Goal: Task Accomplishment & Management: Complete application form

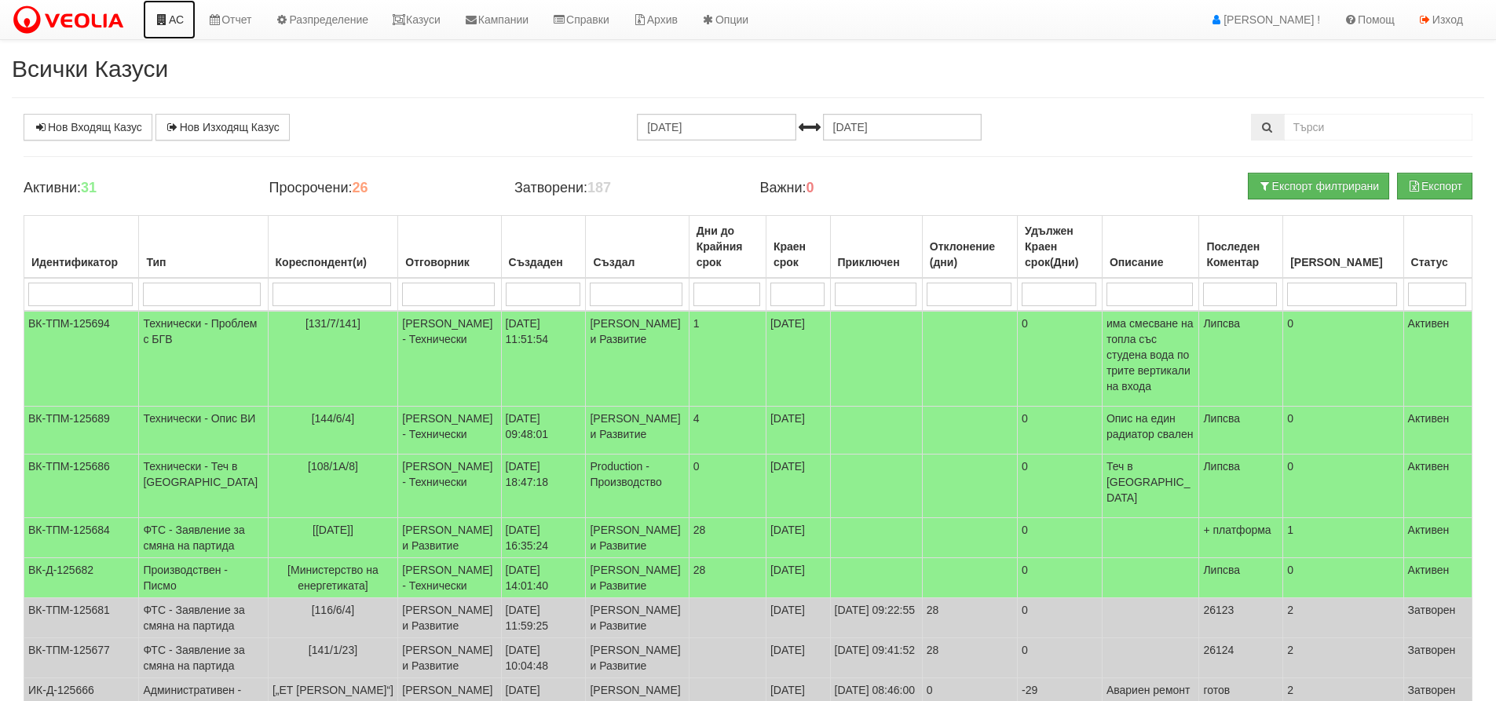
click at [176, 20] on link "АС" at bounding box center [169, 19] width 53 height 39
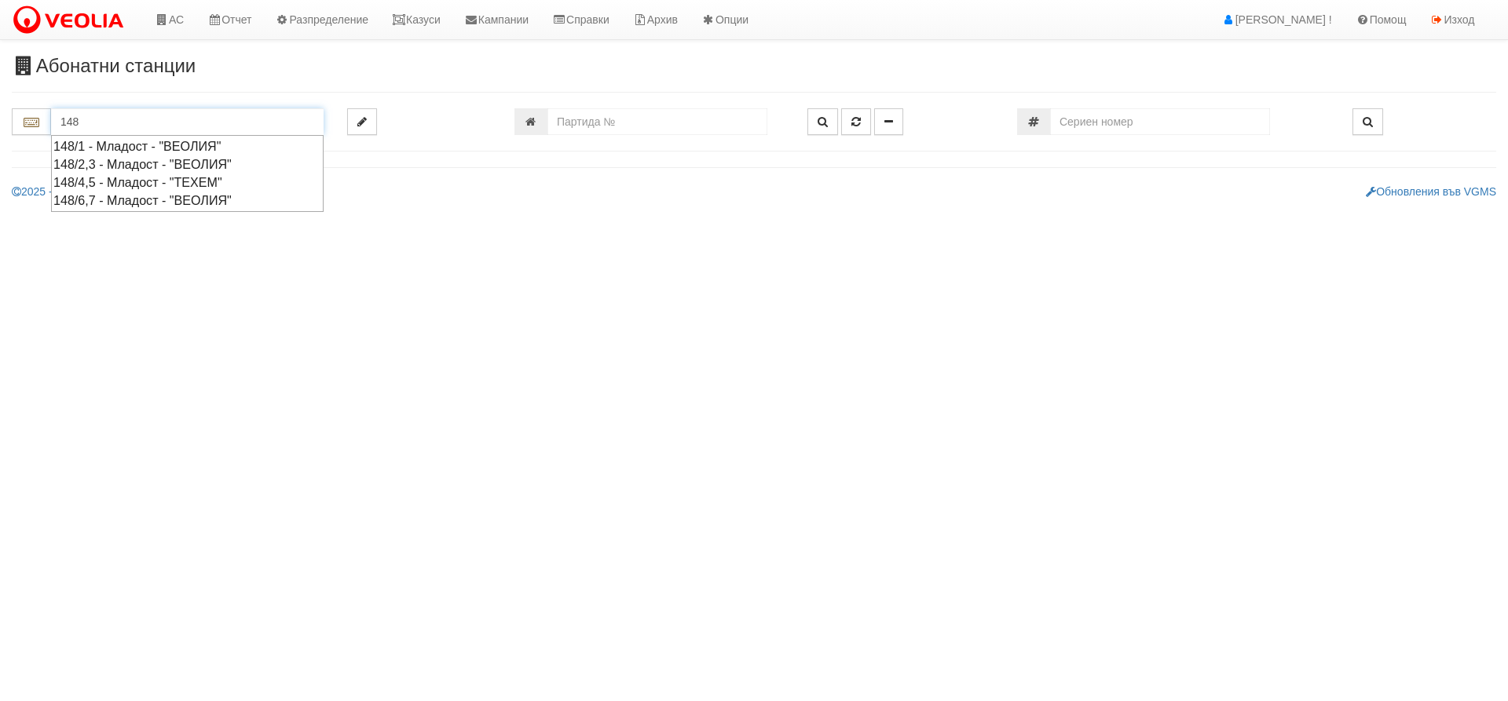
click at [112, 181] on div "148/4,5 - Младост - "ТЕХЕМ"" at bounding box center [187, 183] width 268 height 18
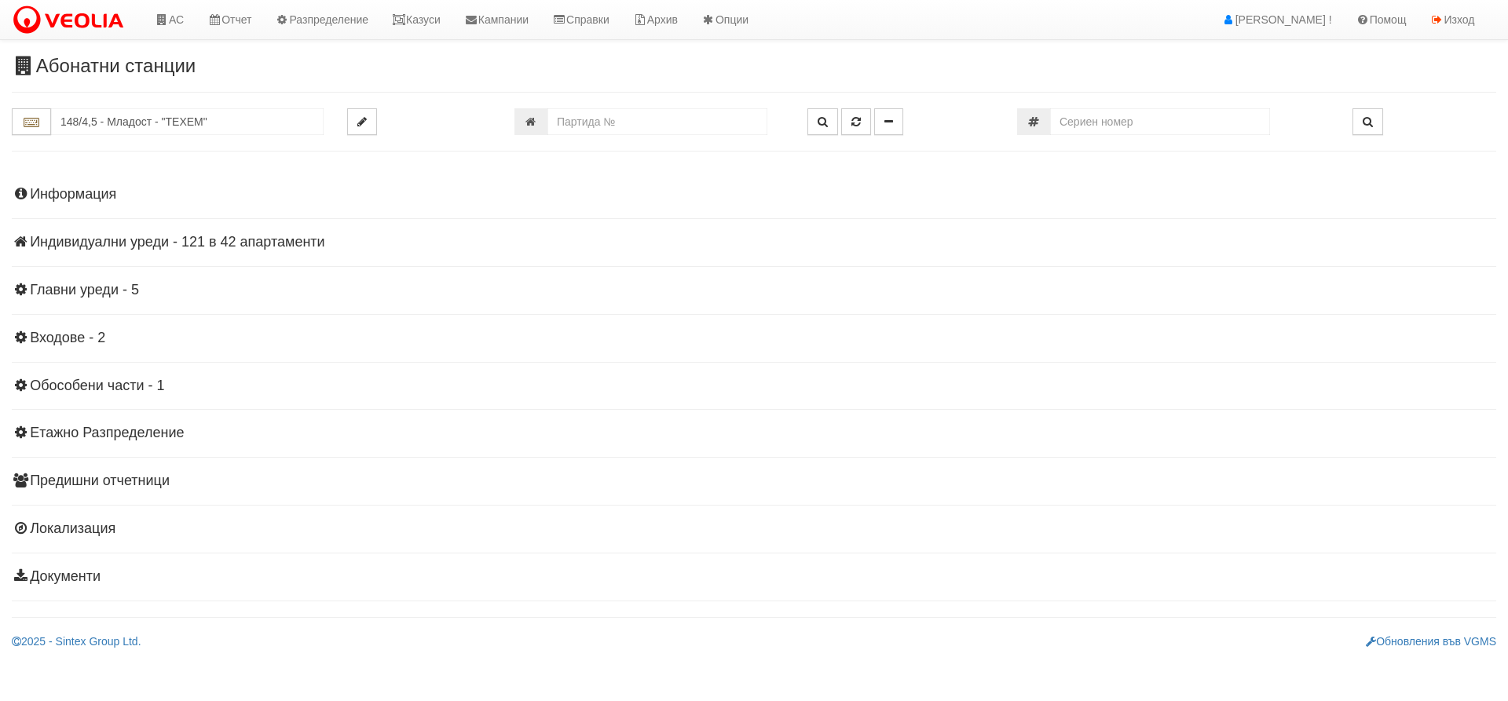
click at [149, 236] on h4 "Индивидуални уреди - 121 в 42 апартаменти" at bounding box center [754, 243] width 1484 height 16
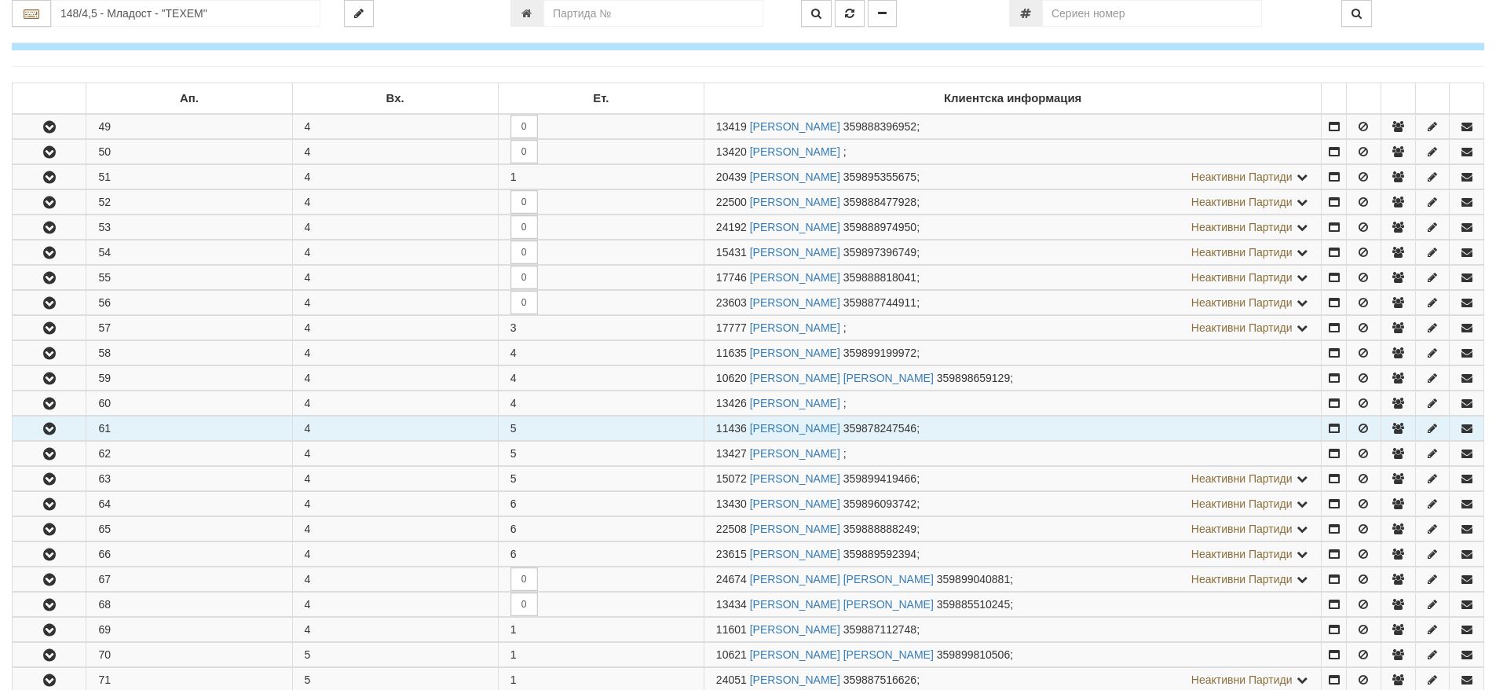
scroll to position [236, 0]
click at [50, 430] on icon "button" at bounding box center [49, 428] width 19 height 11
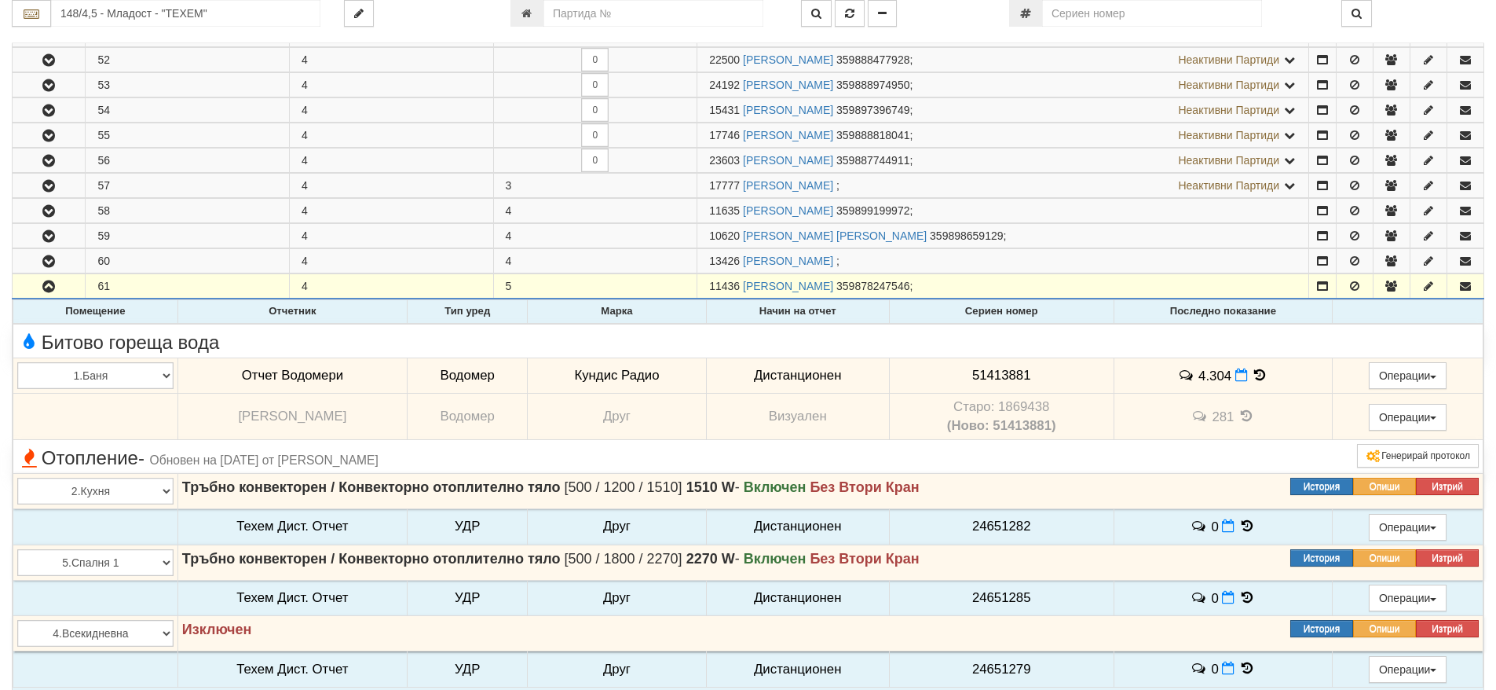
scroll to position [471, 0]
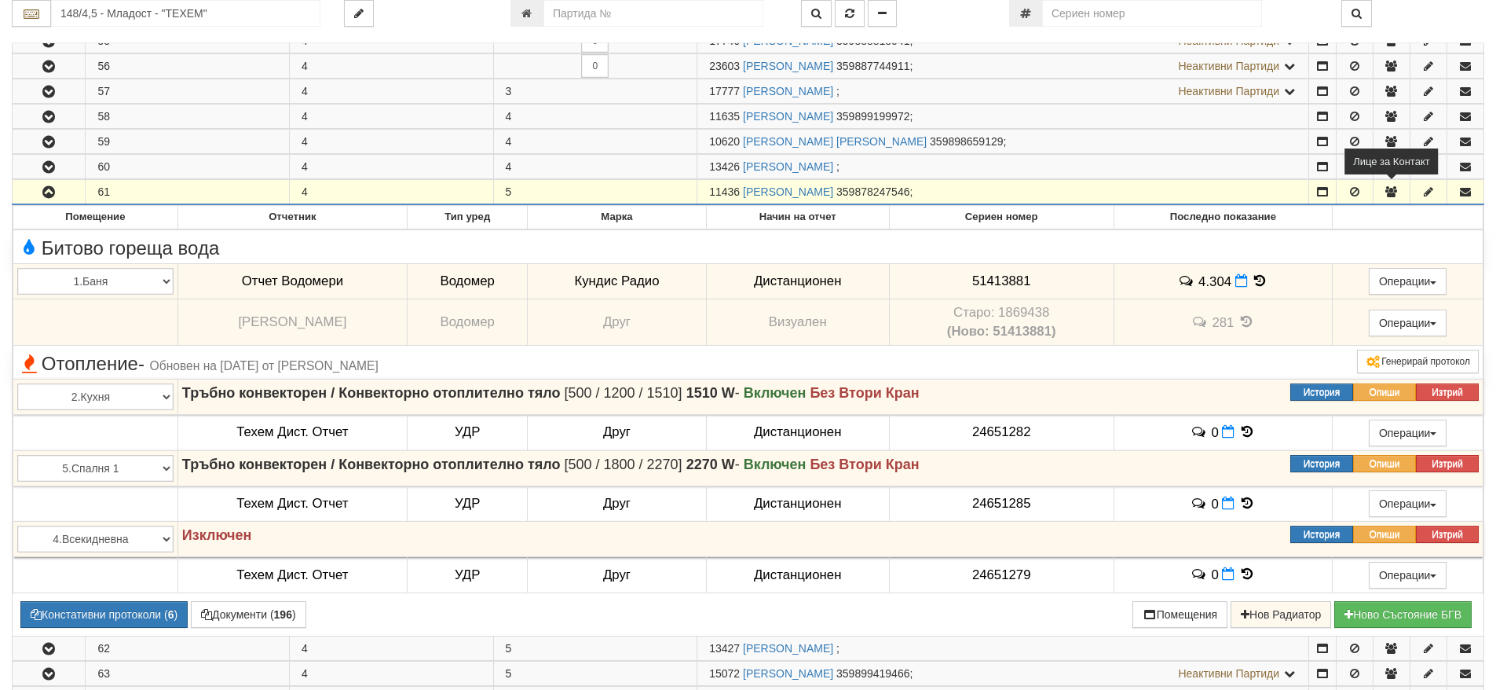
click at [1392, 191] on icon "button" at bounding box center [1392, 191] width 14 height 11
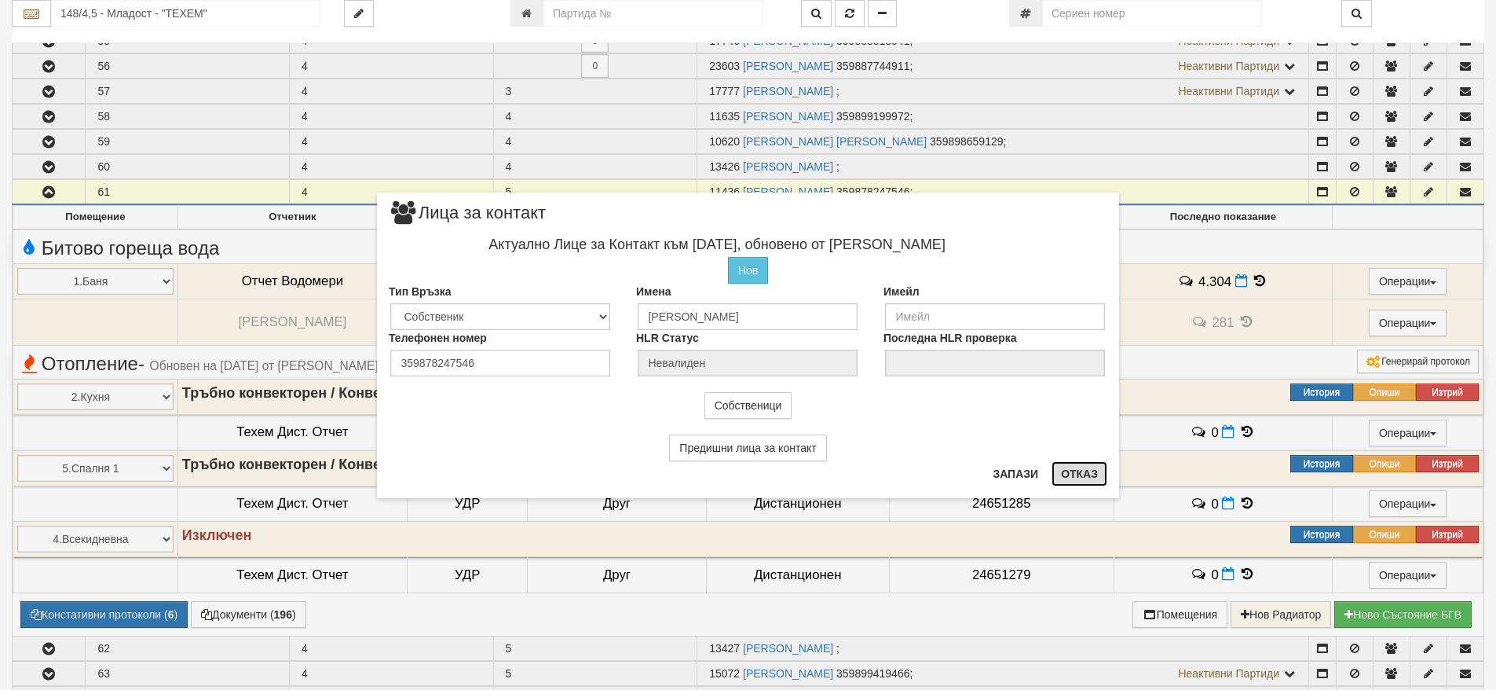
click at [1085, 470] on button "Отказ" at bounding box center [1080, 473] width 56 height 25
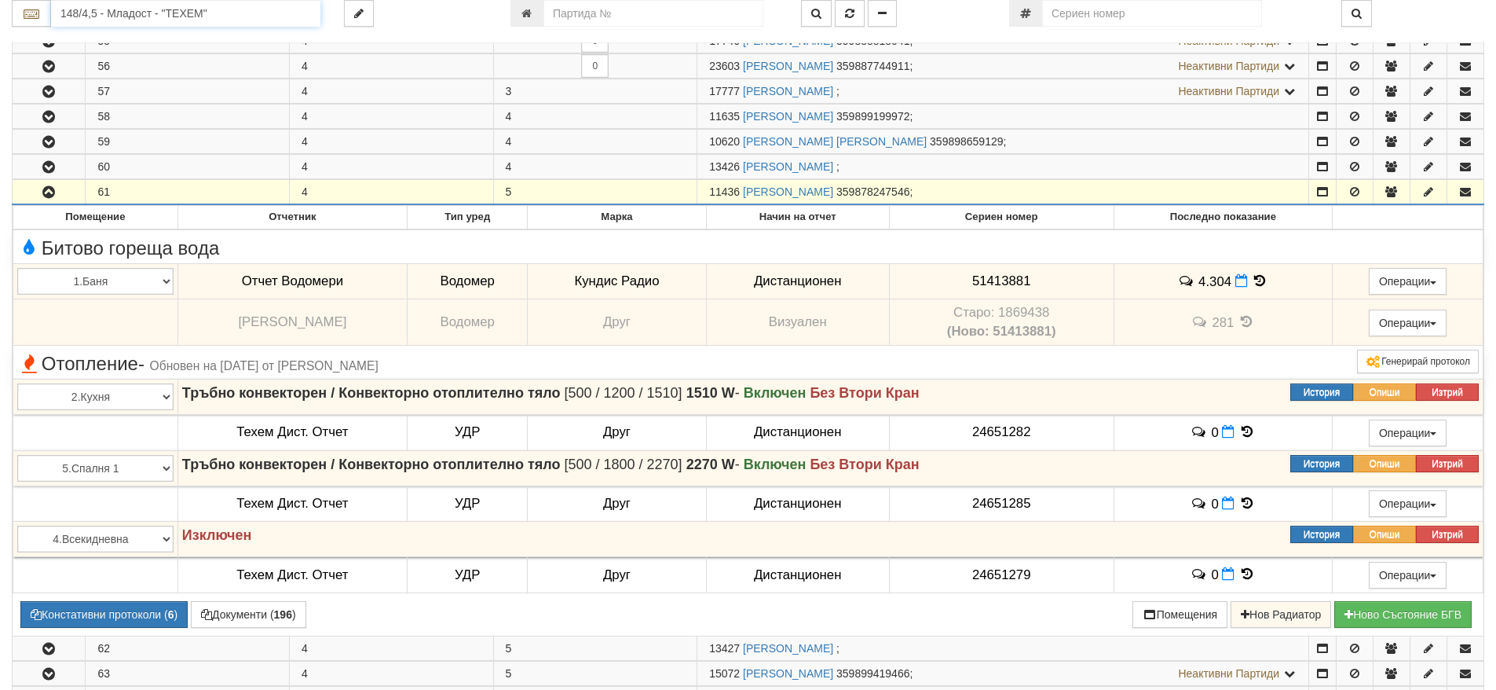
click at [89, 5] on input "148/4,5 - Младост - "ТЕХЕМ"" at bounding box center [185, 13] width 269 height 27
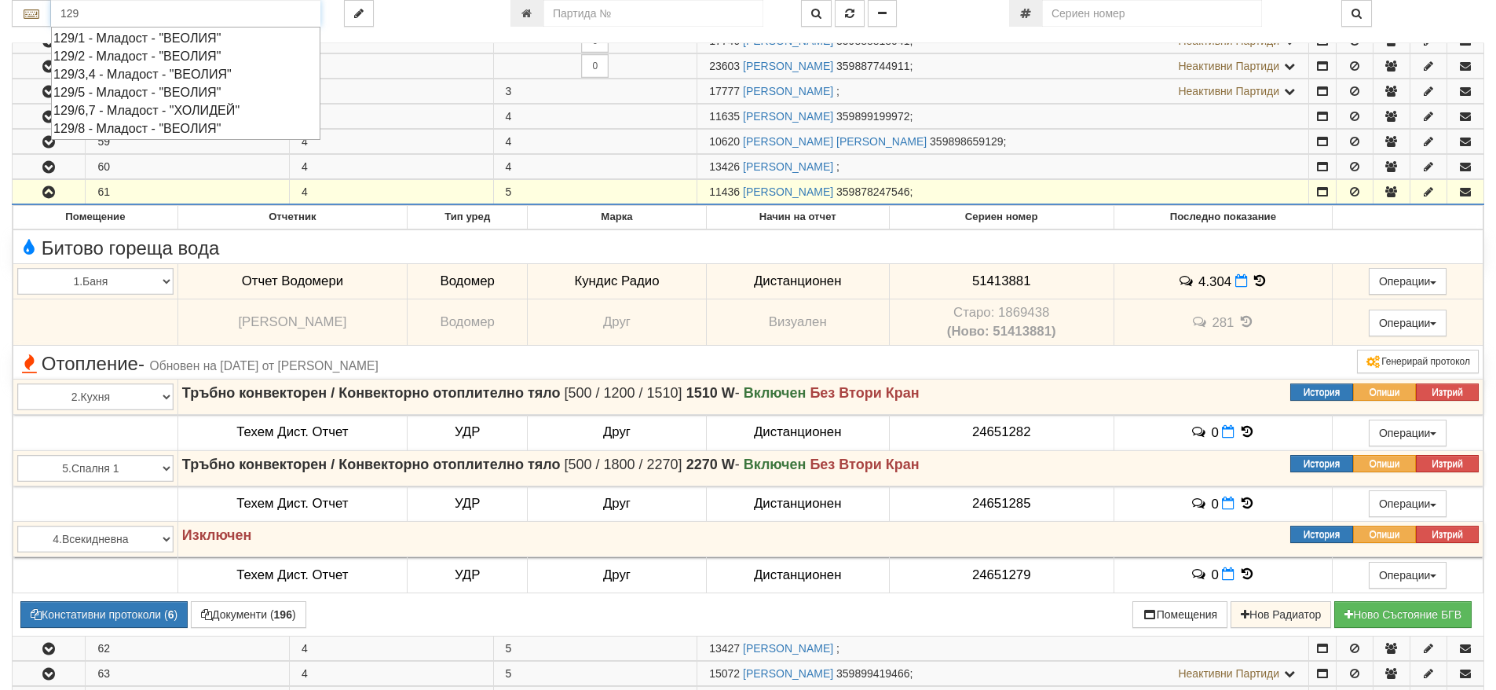
click at [126, 94] on div "129/5 - Младост - "ВЕОЛИЯ"" at bounding box center [185, 92] width 265 height 18
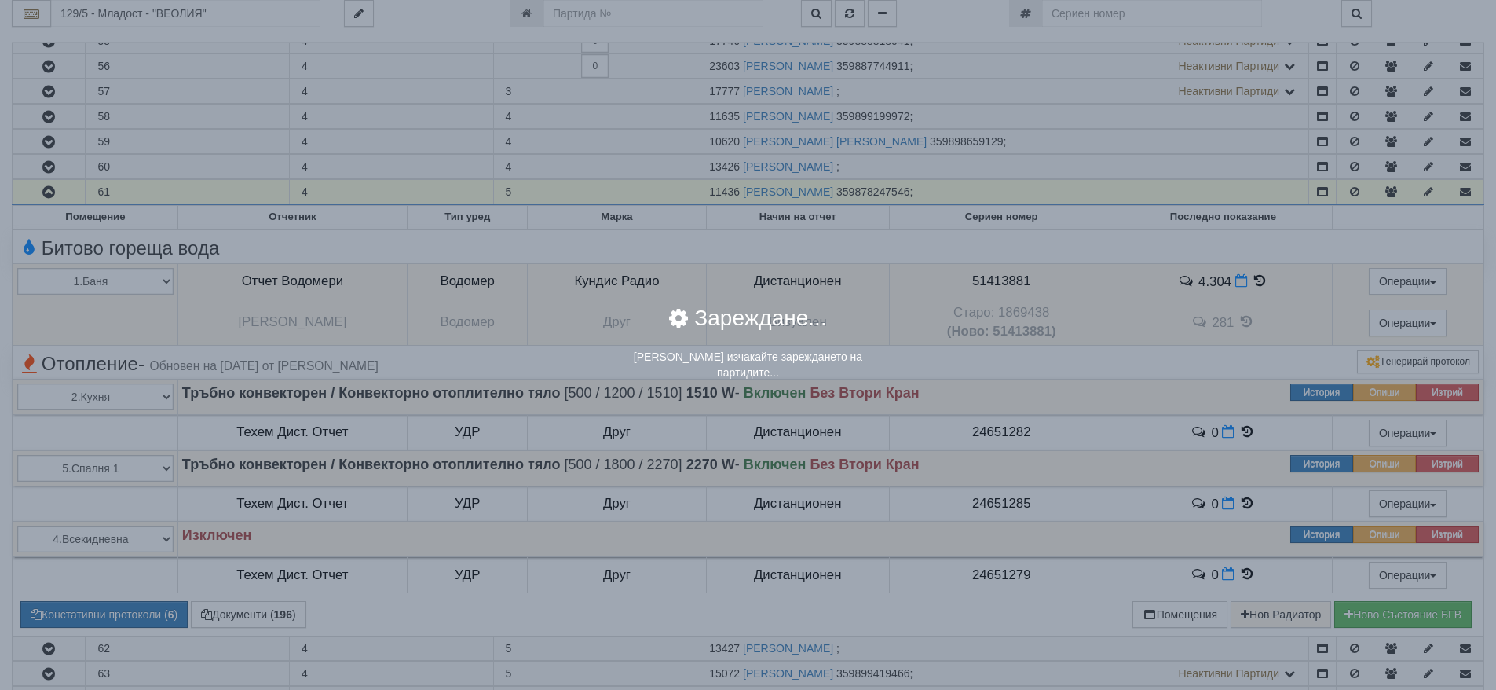
scroll to position [0, 0]
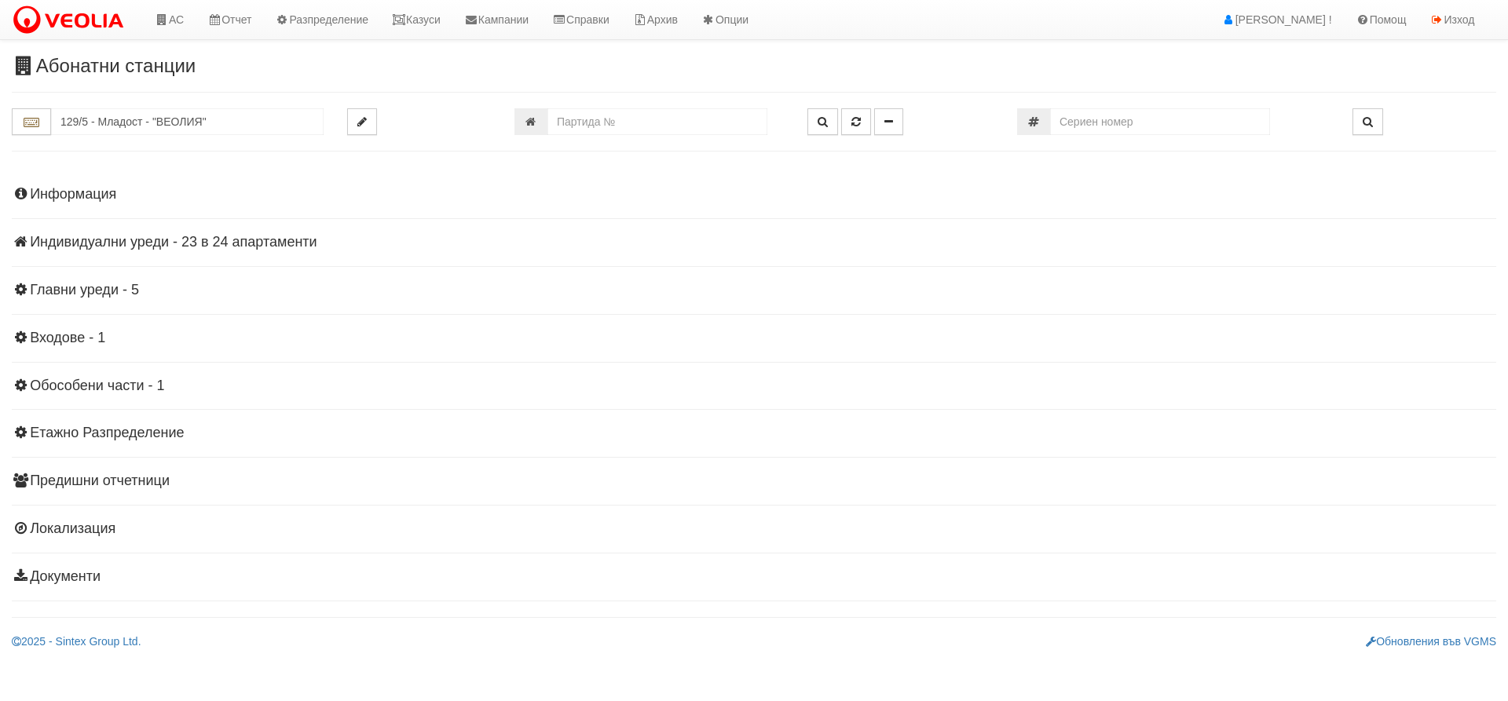
click at [209, 236] on h4 "Индивидуални уреди - 23 в 24 апартаменти" at bounding box center [754, 243] width 1484 height 16
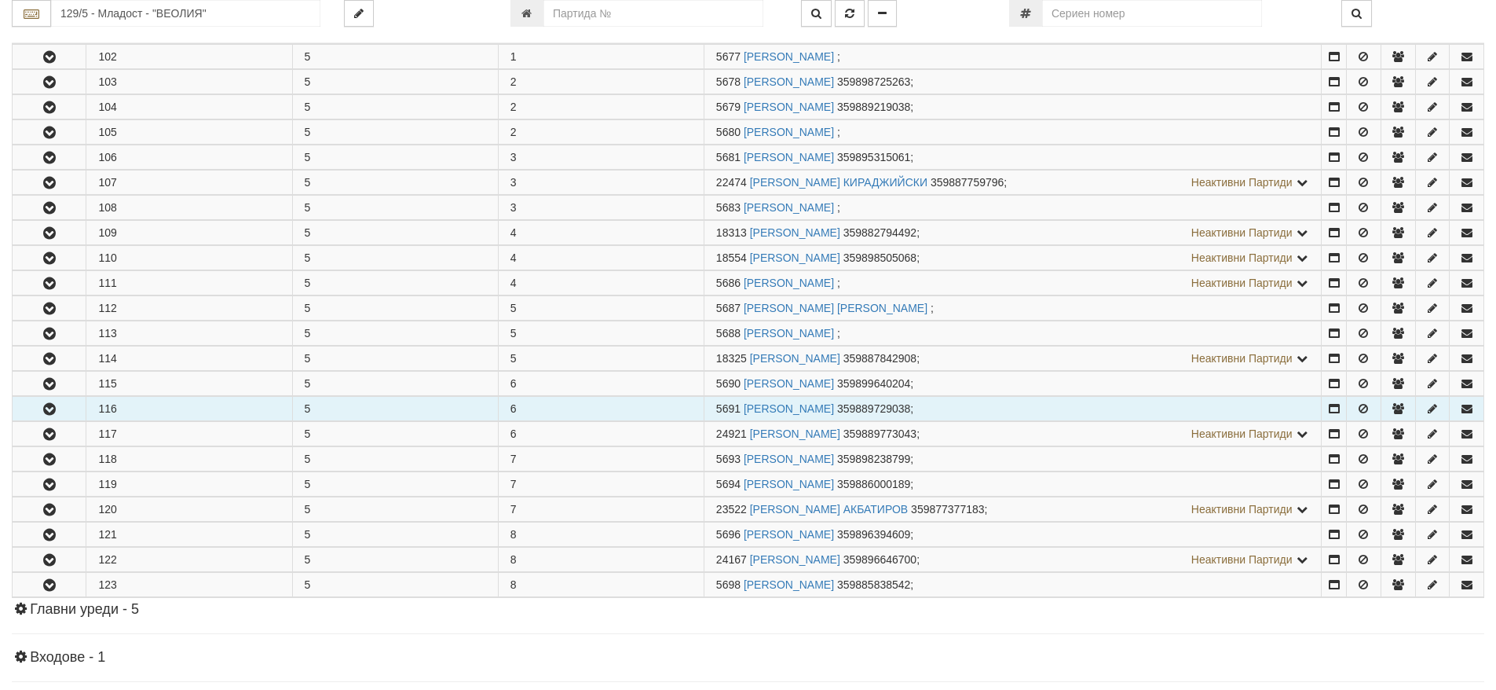
scroll to position [393, 0]
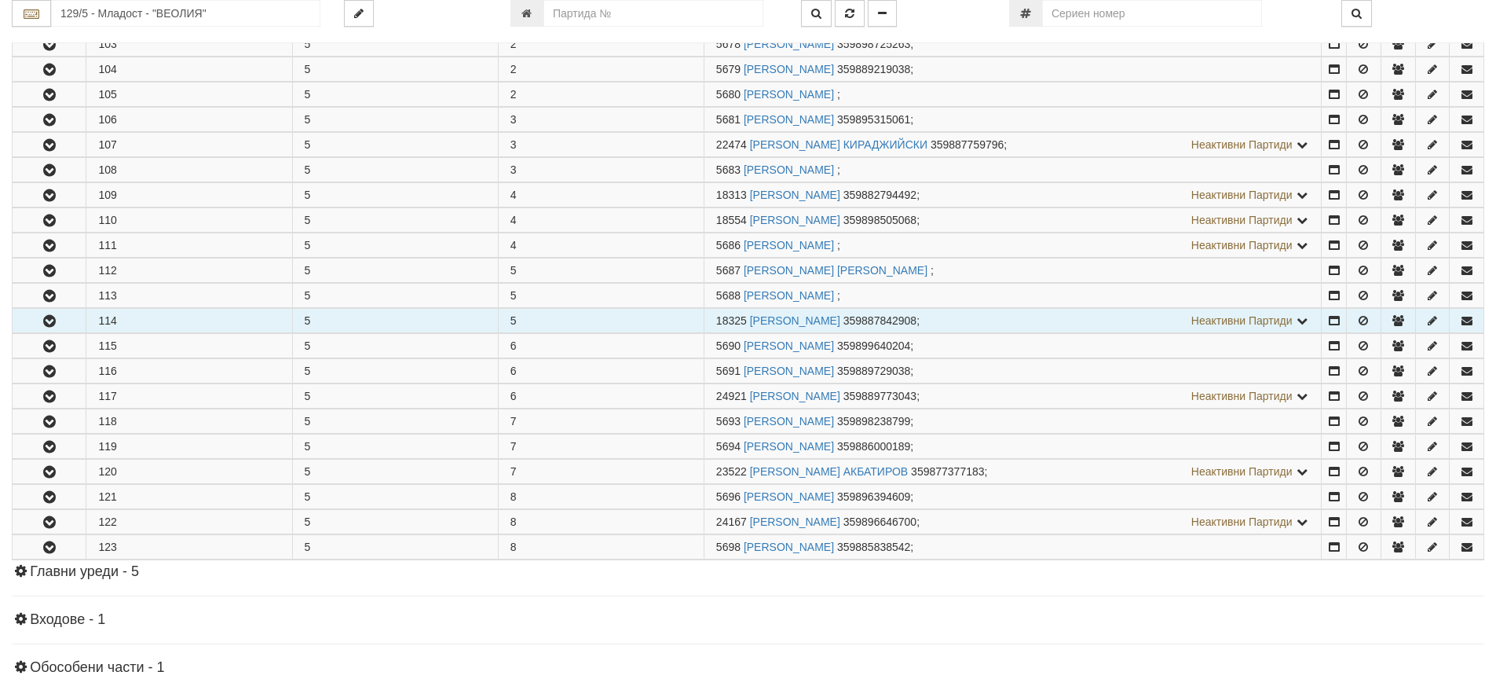
click at [51, 320] on icon "button" at bounding box center [49, 321] width 19 height 11
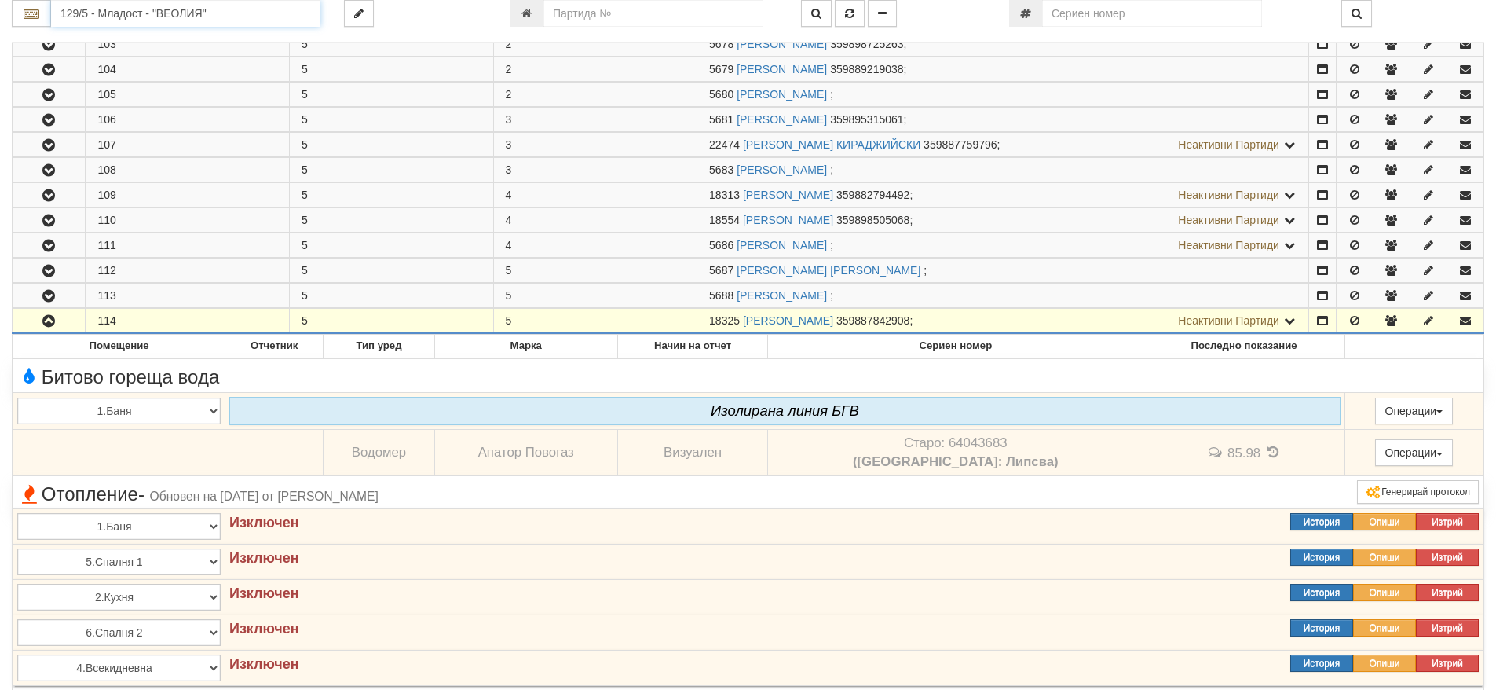
click at [95, 16] on input "129/5 - Младост - "ВЕОЛИЯ"" at bounding box center [185, 13] width 269 height 27
click at [90, 79] on div "148/4,5 - Младост - "ТЕХЕМ"" at bounding box center [185, 74] width 265 height 18
type input "148/4,5 - Младост - "ТЕХЕМ""
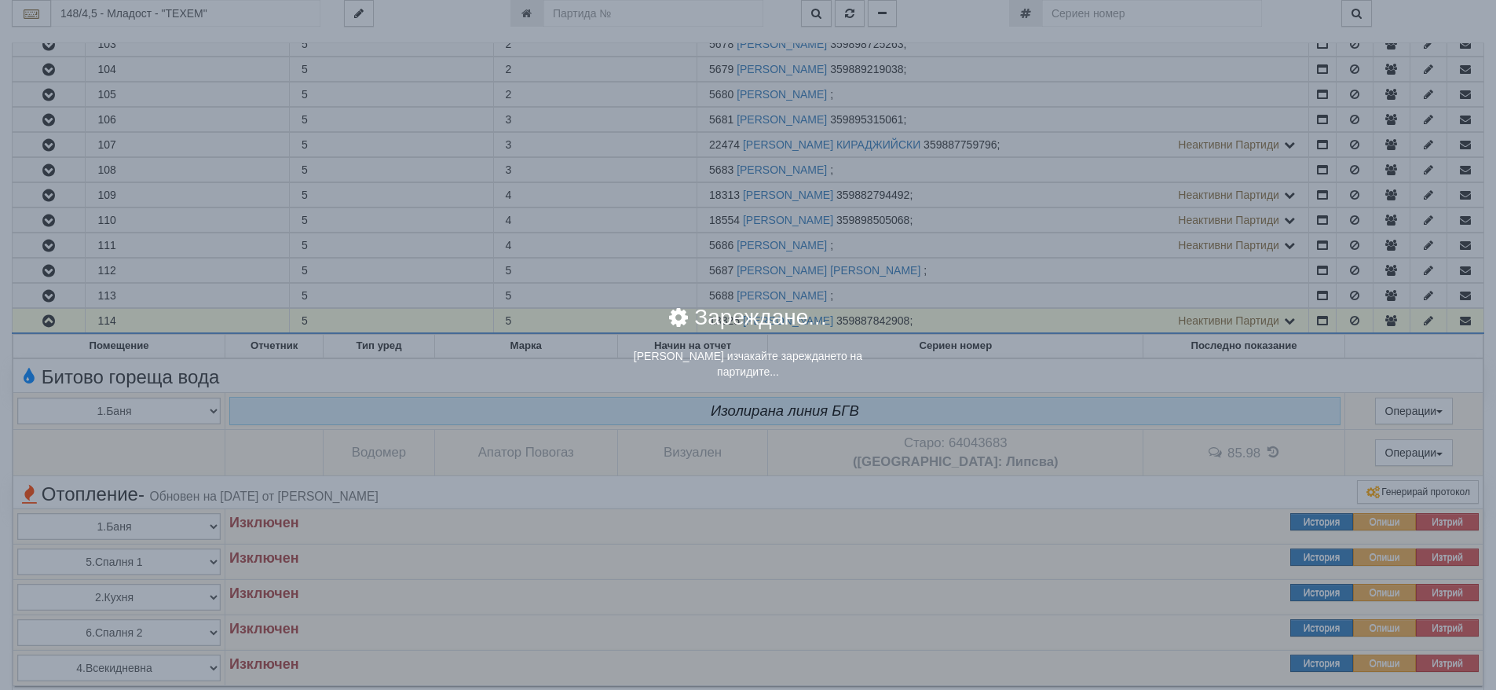
scroll to position [0, 0]
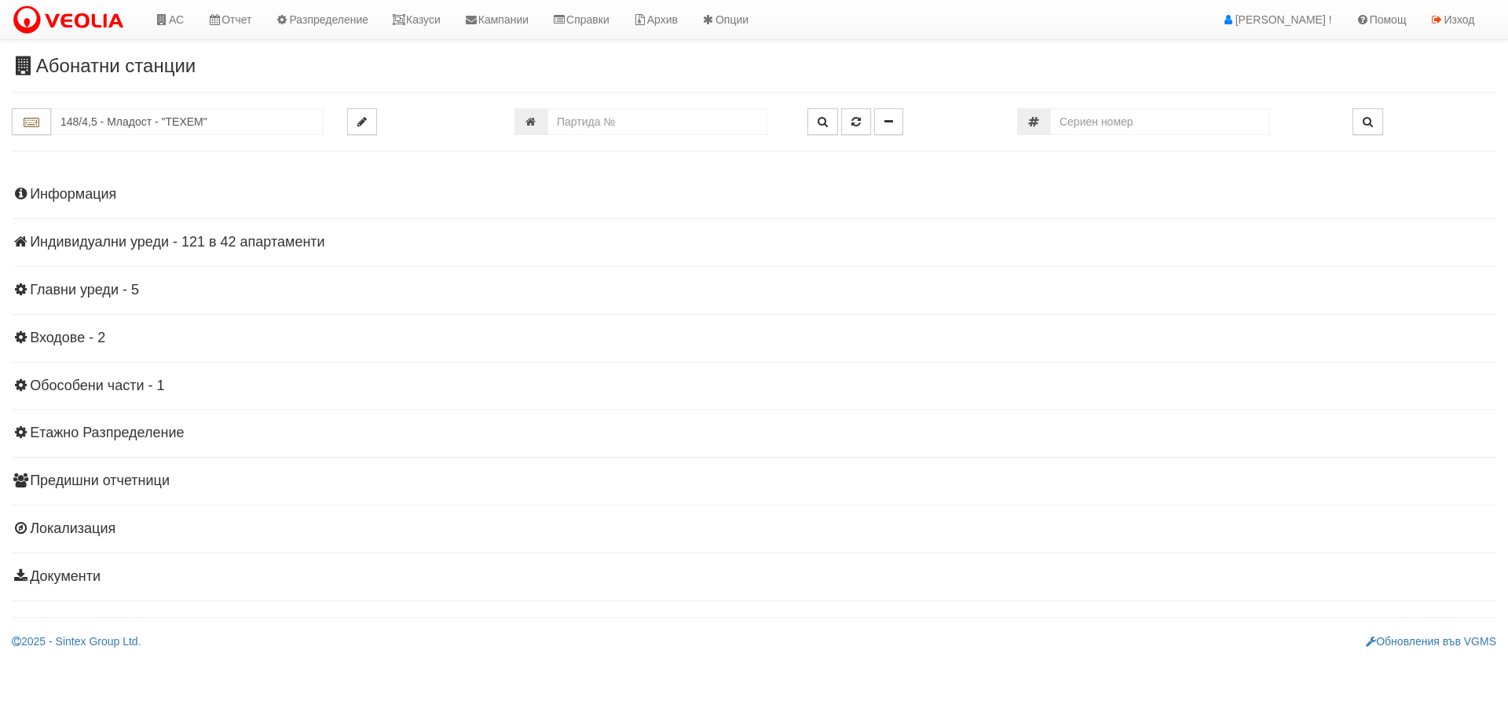
click at [208, 244] on h4 "Индивидуални уреди - 121 в 42 апартаменти" at bounding box center [754, 243] width 1484 height 16
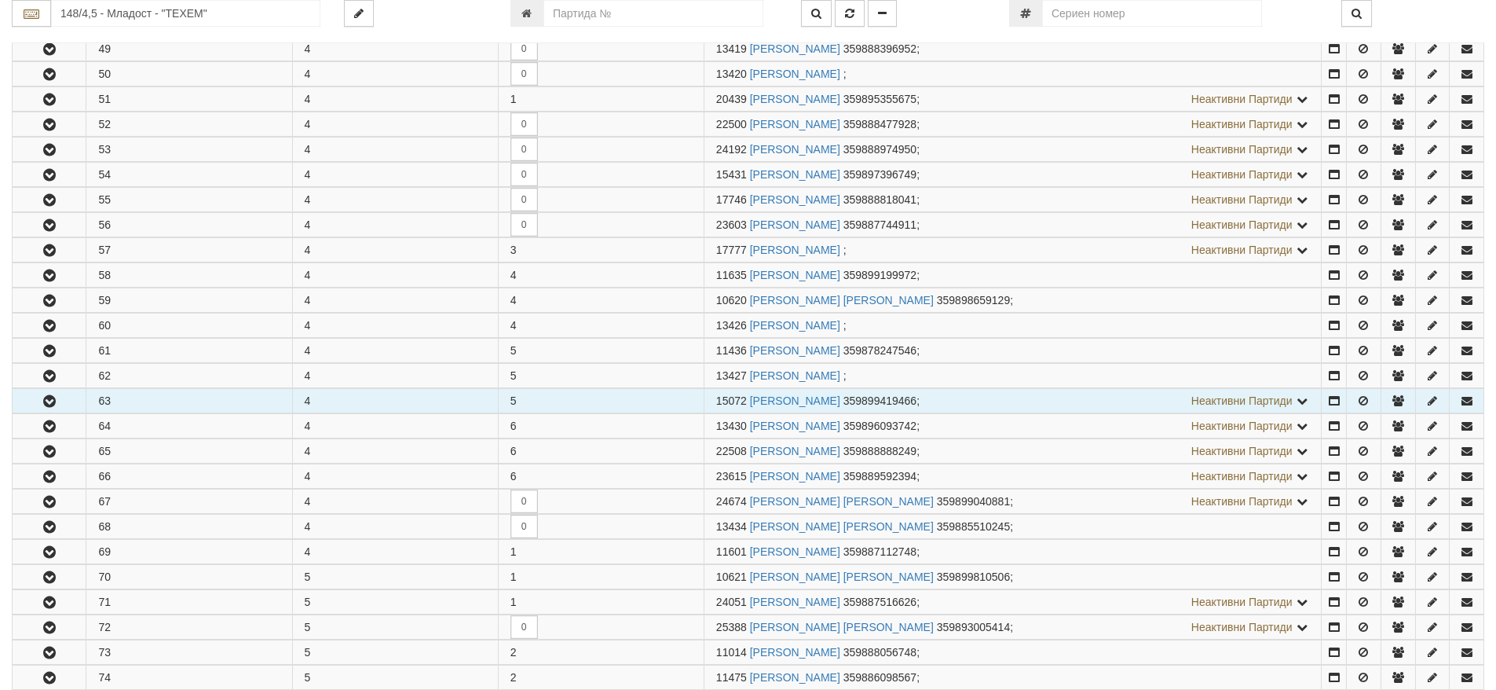
scroll to position [314, 0]
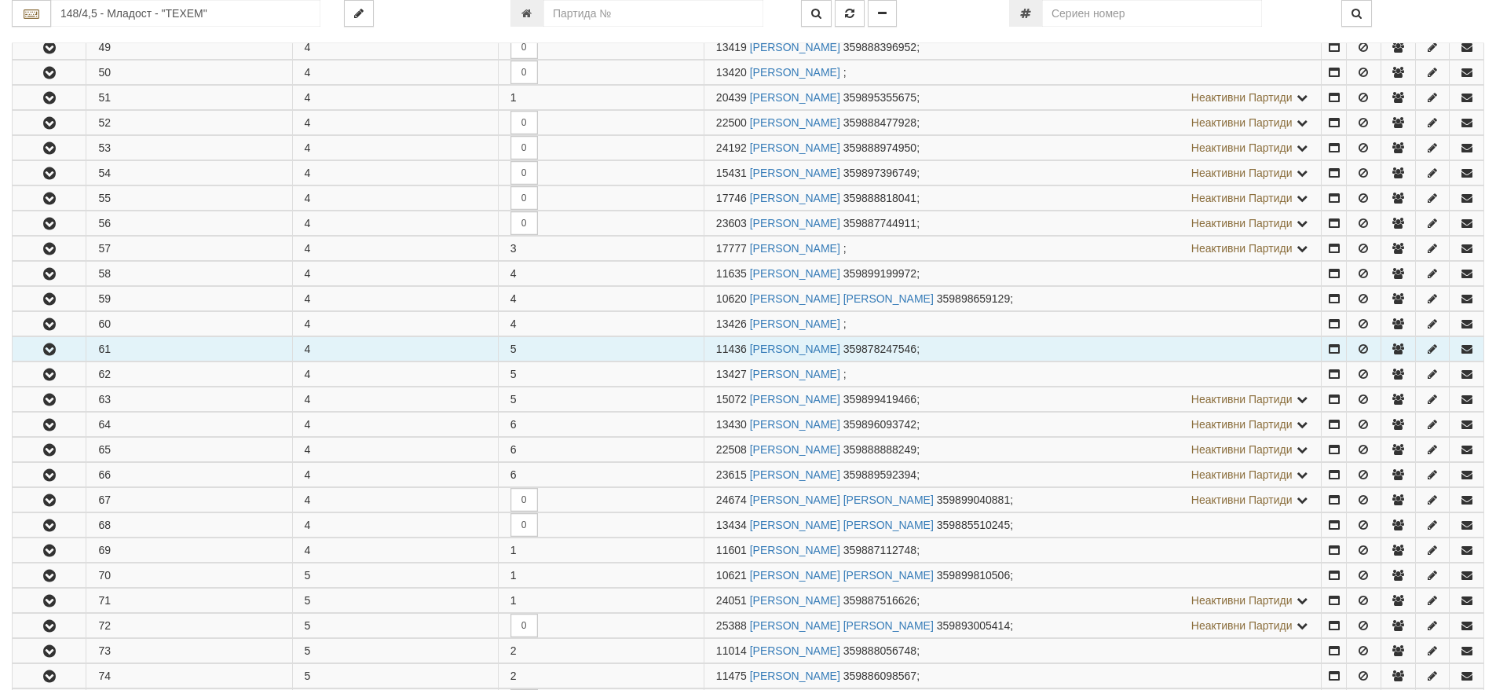
click at [68, 350] on button "button" at bounding box center [49, 349] width 73 height 24
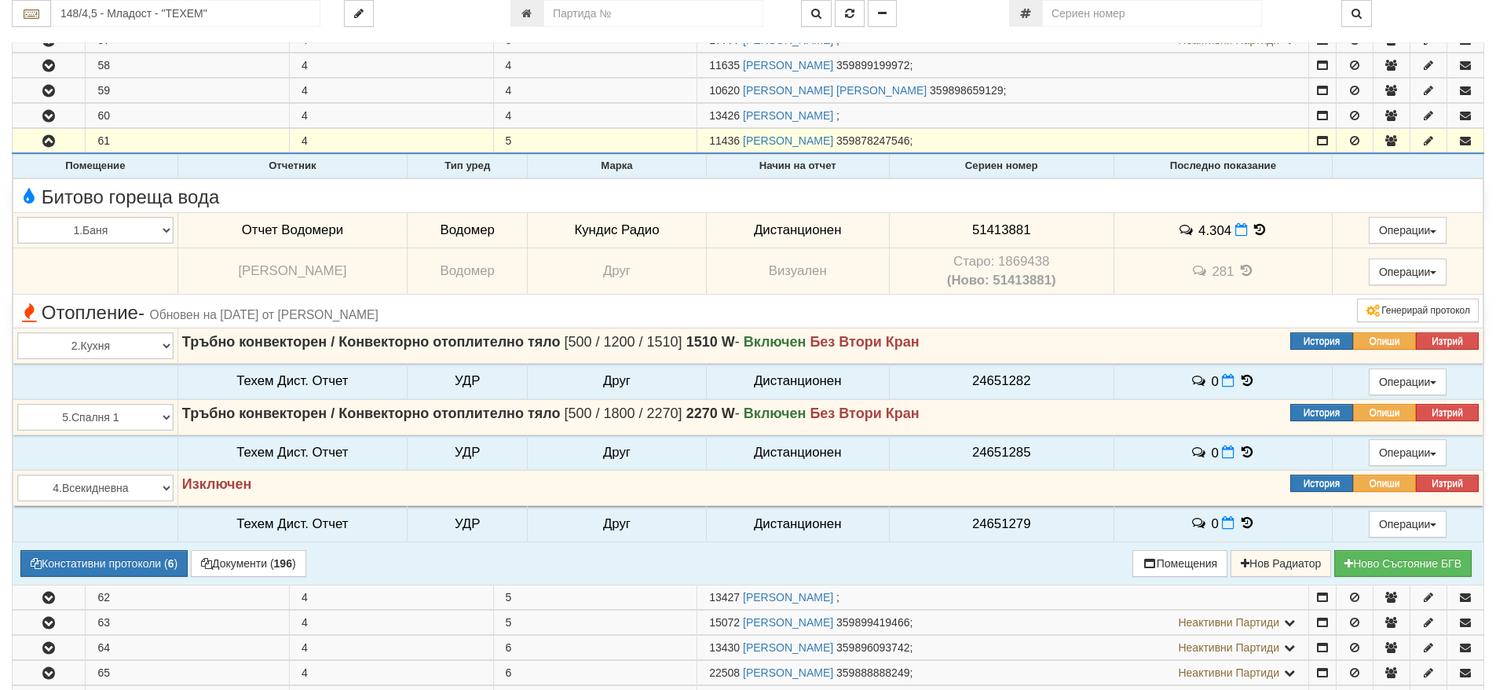
scroll to position [550, 0]
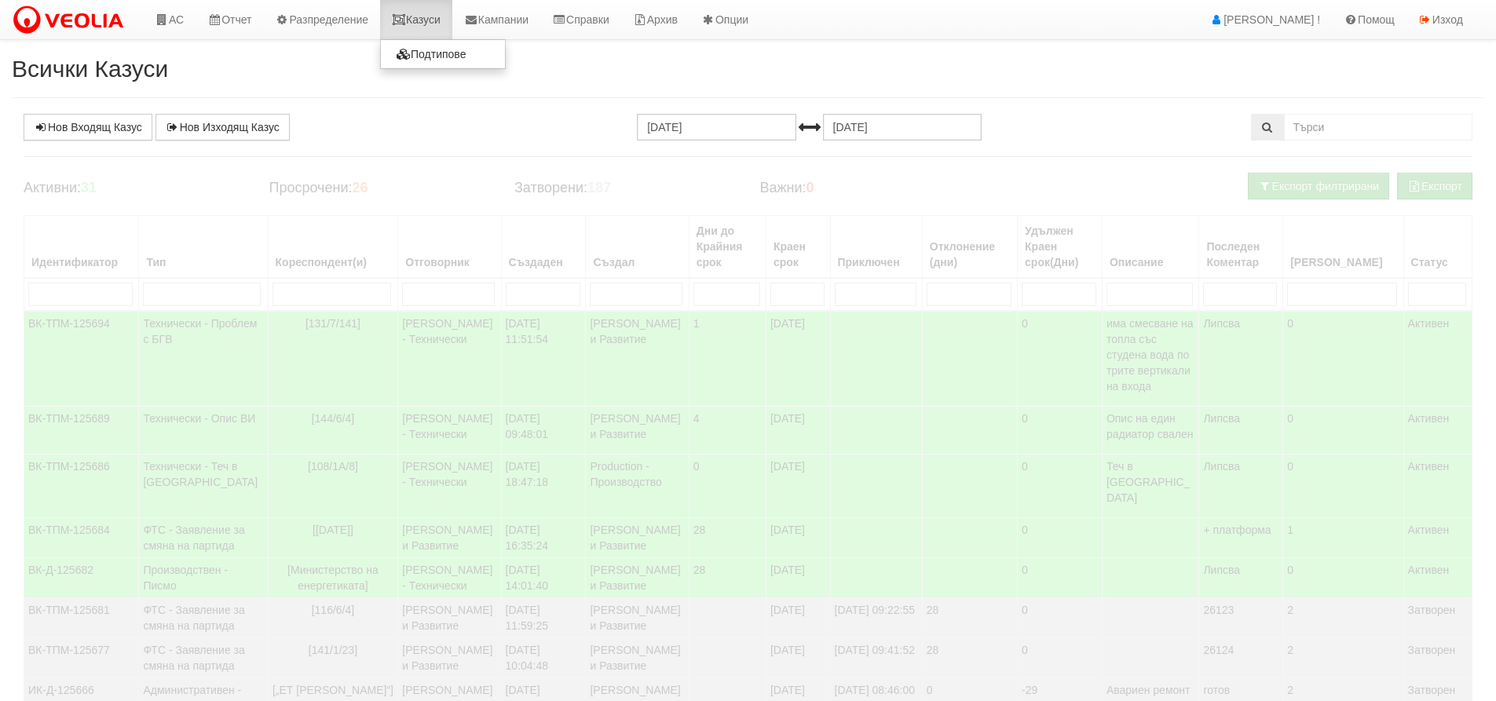
click at [425, 15] on link "Казуси" at bounding box center [416, 19] width 72 height 39
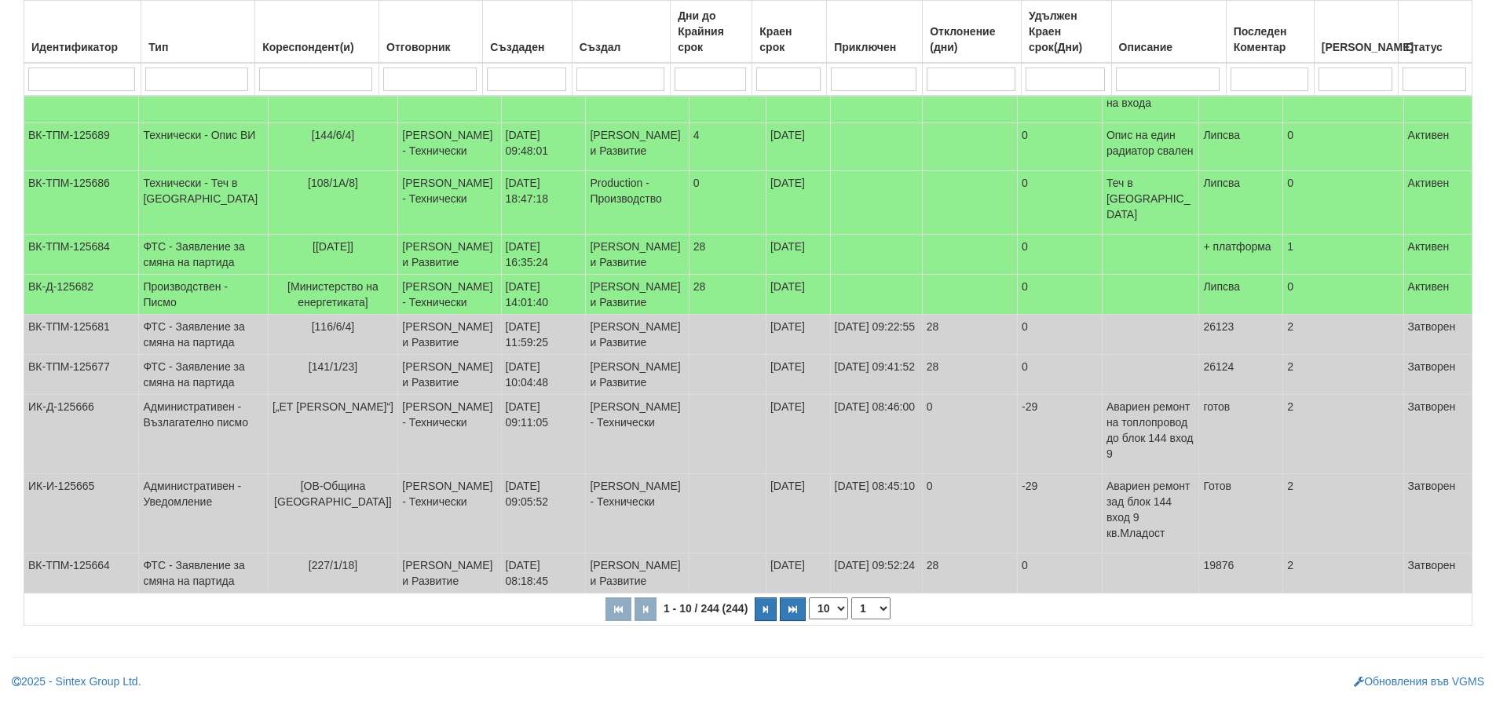
scroll to position [315, 0]
click at [840, 608] on select "10 20 30 40" at bounding box center [828, 609] width 39 height 22
select select "40"
click at [812, 620] on select "10 20 30 40" at bounding box center [828, 609] width 39 height 22
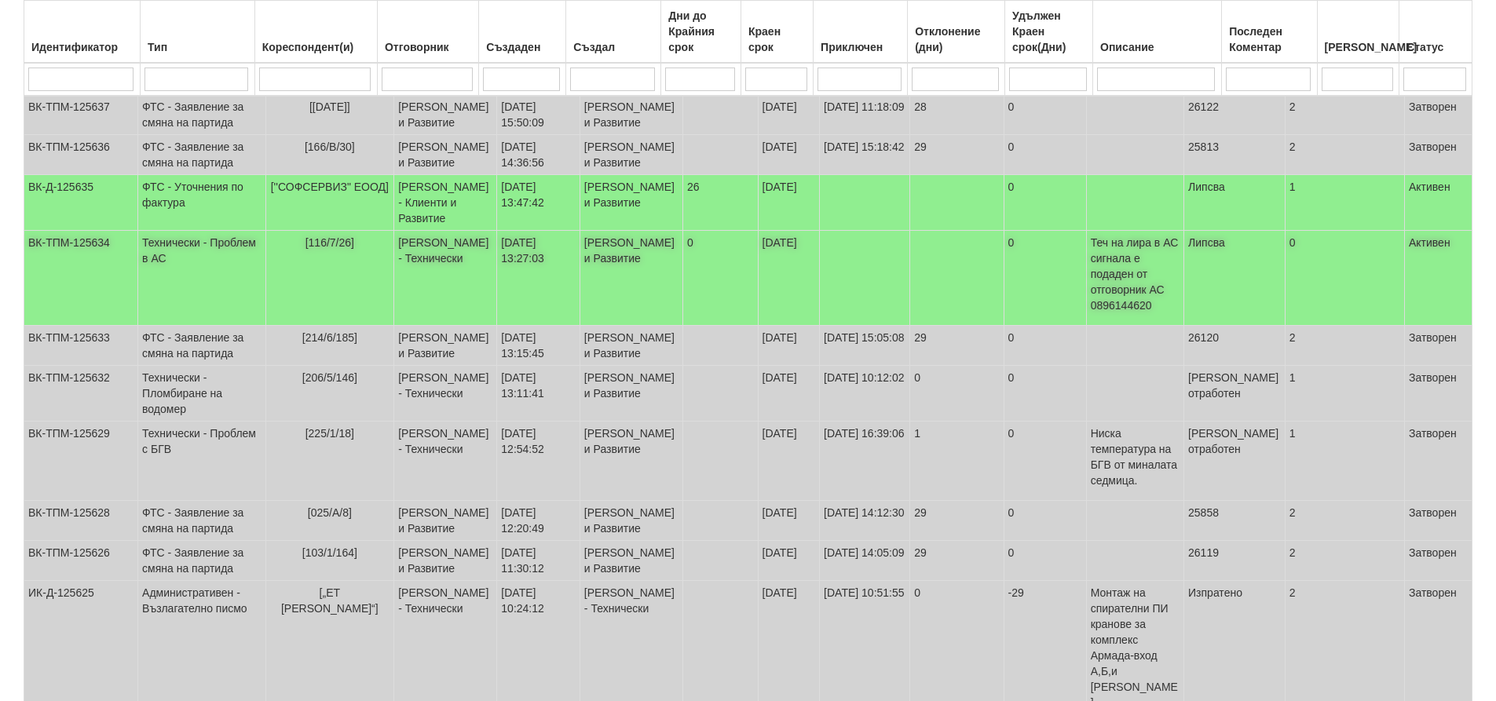
scroll to position [1493, 0]
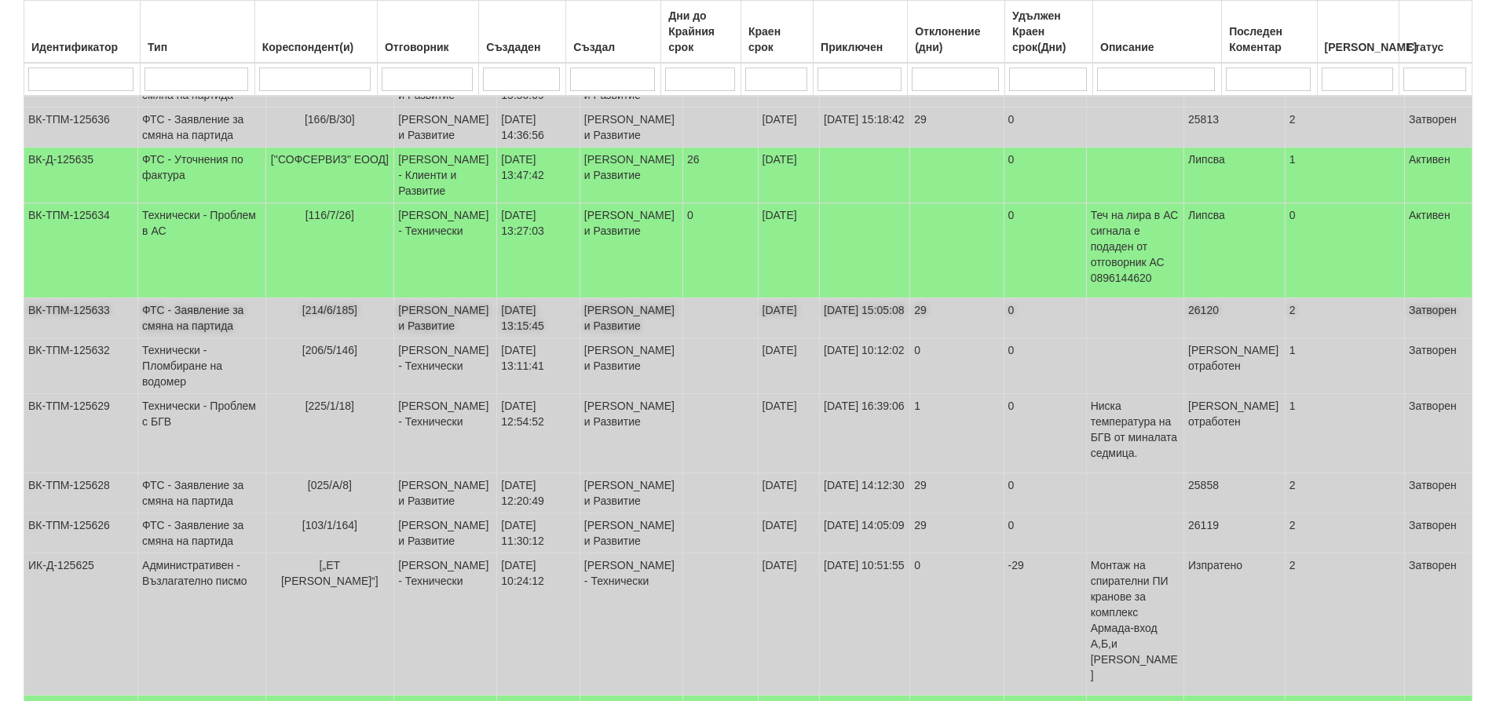
click at [191, 338] on td "ФТС - Заявление за смяна на партида" at bounding box center [201, 318] width 127 height 40
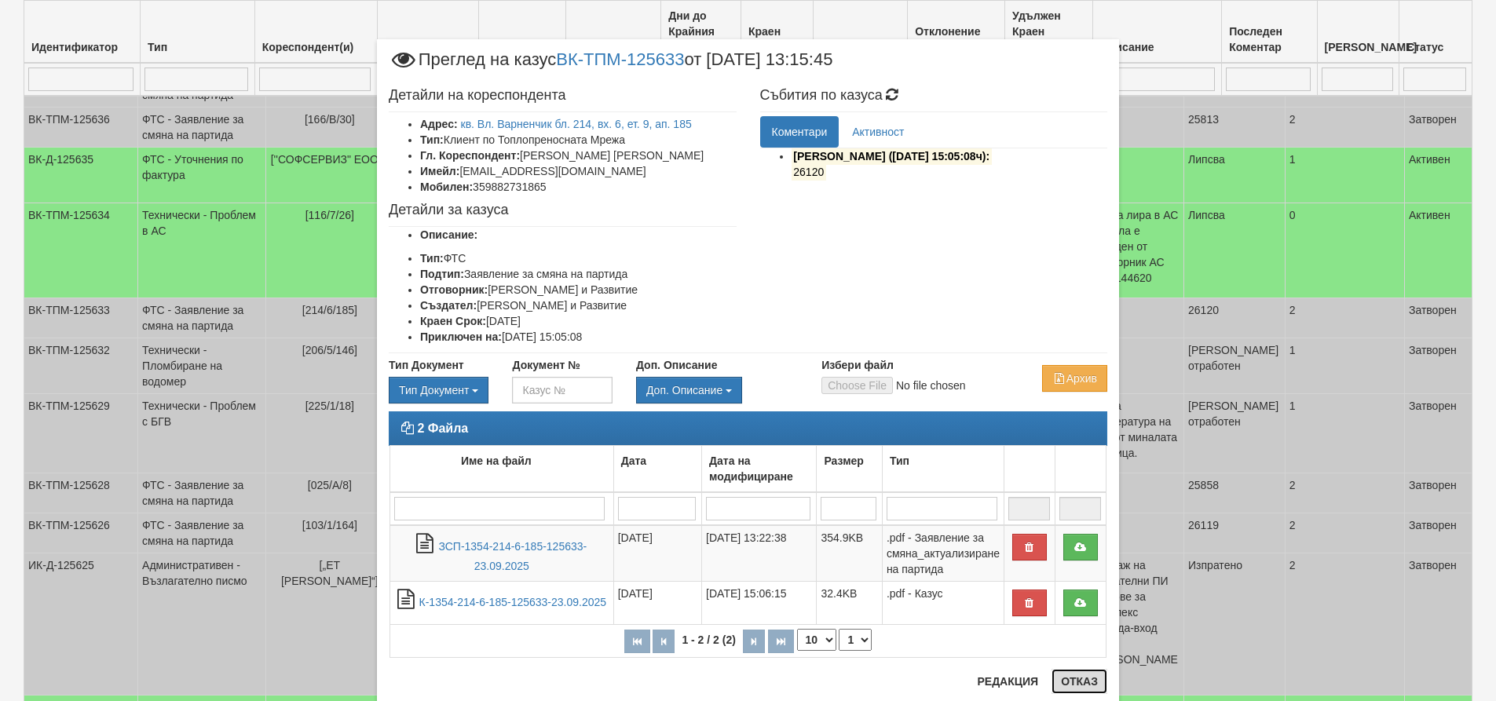
click at [1084, 680] on button "Отказ" at bounding box center [1080, 681] width 56 height 25
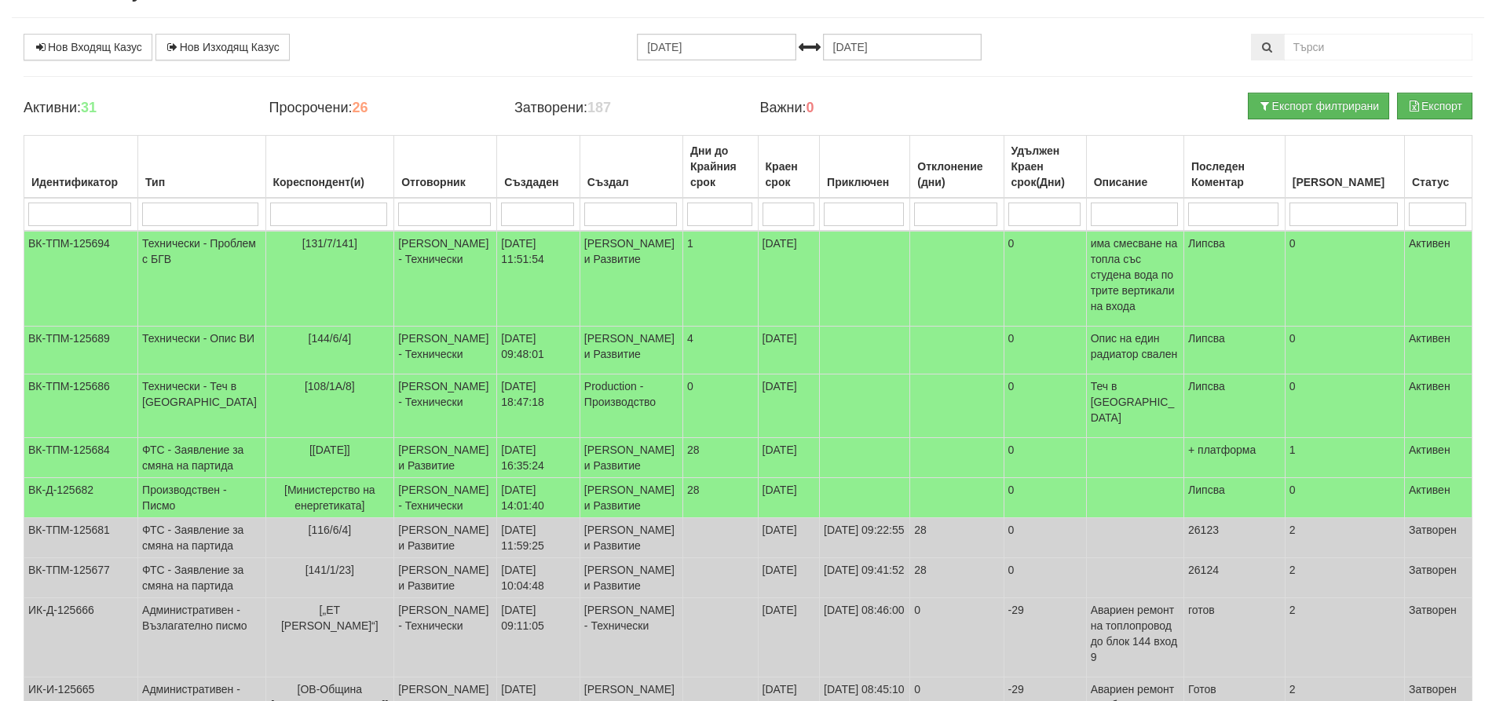
scroll to position [79, 0]
click at [80, 46] on link "Нов Входящ Казус" at bounding box center [88, 48] width 129 height 27
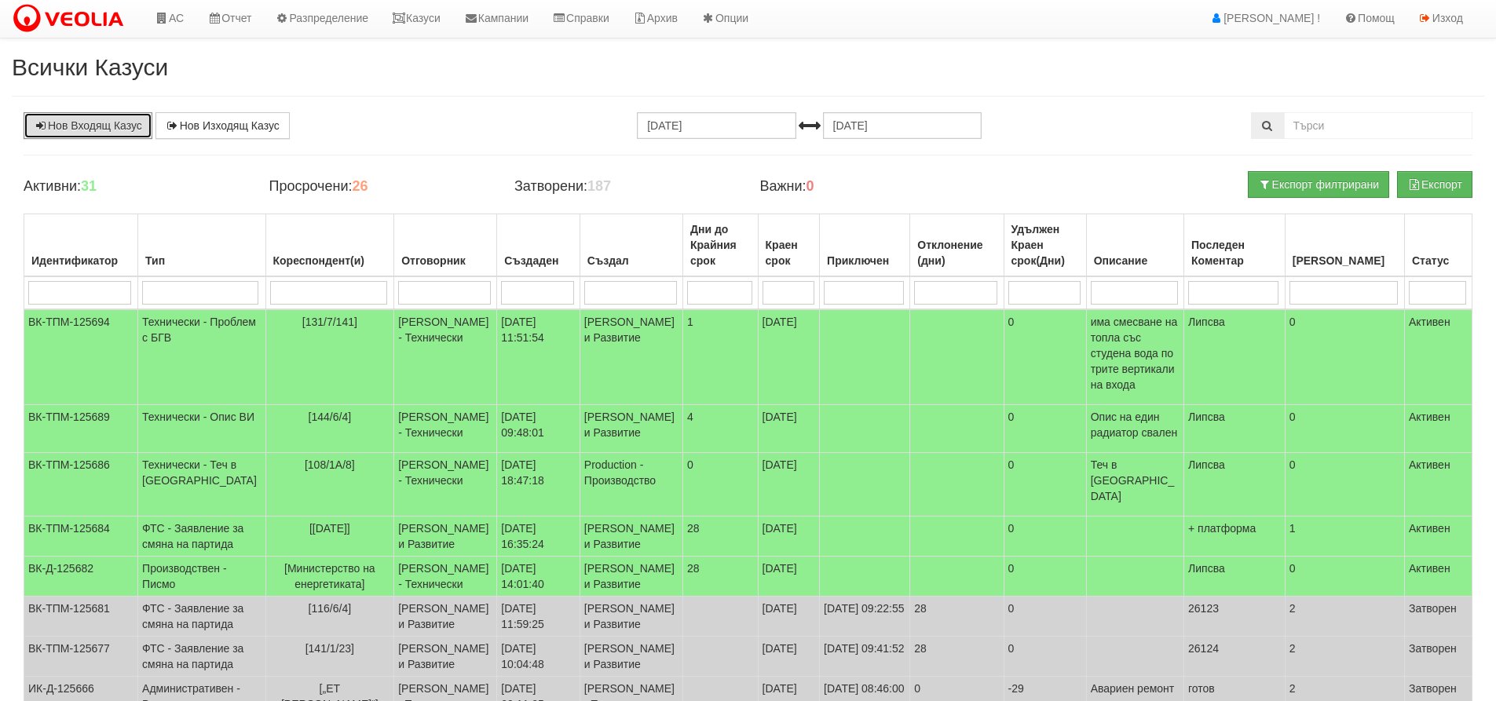
scroll to position [0, 0]
click at [435, 20] on link "Казуси" at bounding box center [416, 19] width 72 height 39
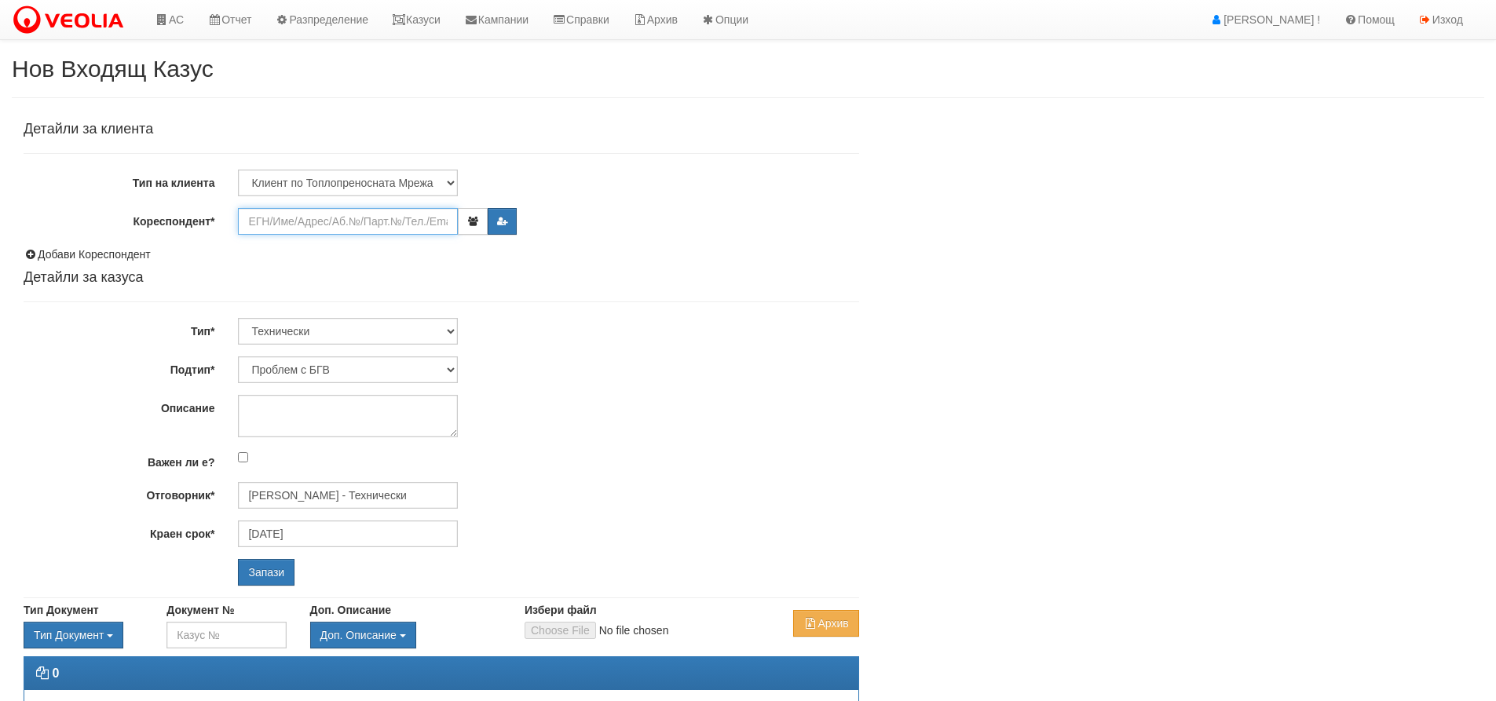
click at [278, 221] on input "Кореспондент*" at bounding box center [348, 221] width 220 height 27
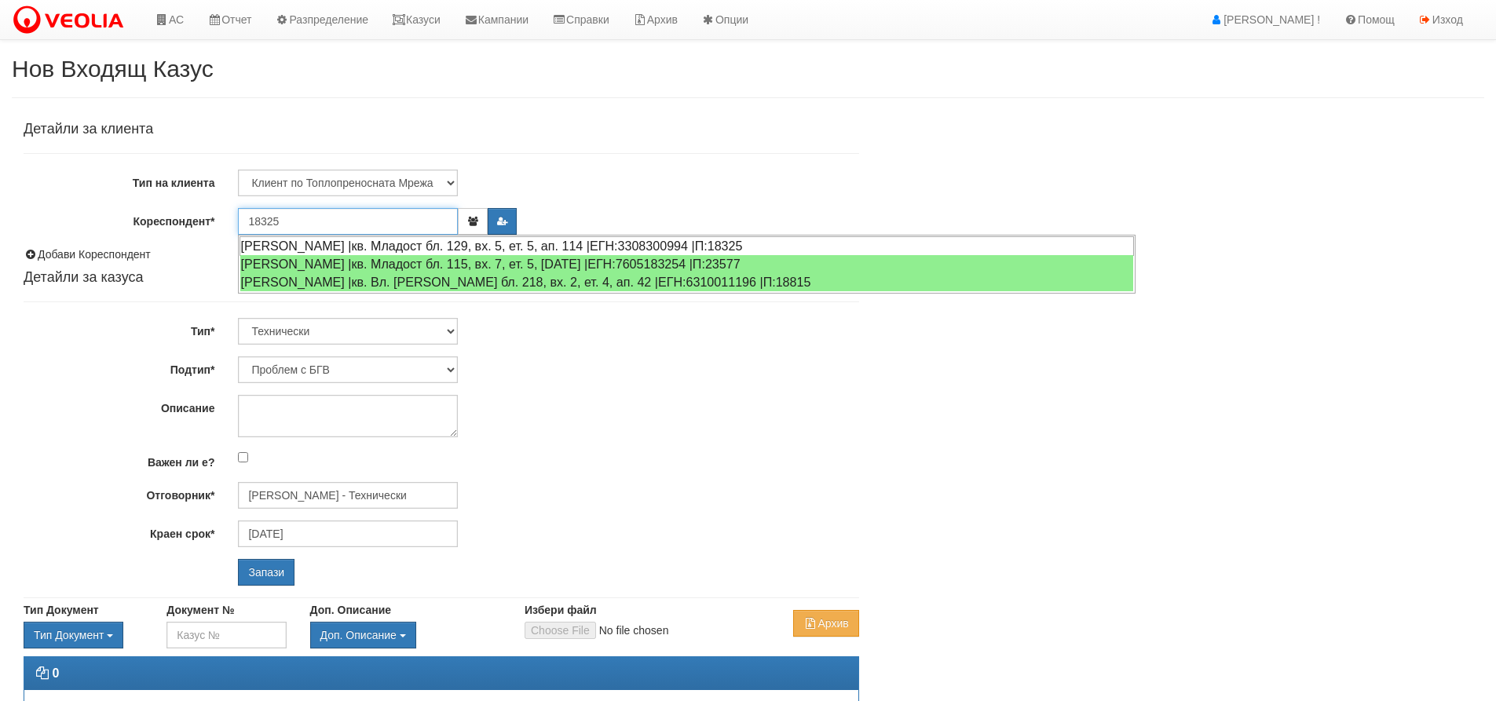
click at [360, 245] on div "ЗЛАТКА КОЛЕВА МАРИНОВА |кв. Младост бл. 129, вх. 5, ет. 5, ап. 114 |ЕГН:3308300…" at bounding box center [687, 246] width 895 height 20
type input "ВЕСЕЛИН МАРИНОВ ВАСИЛЕВ"
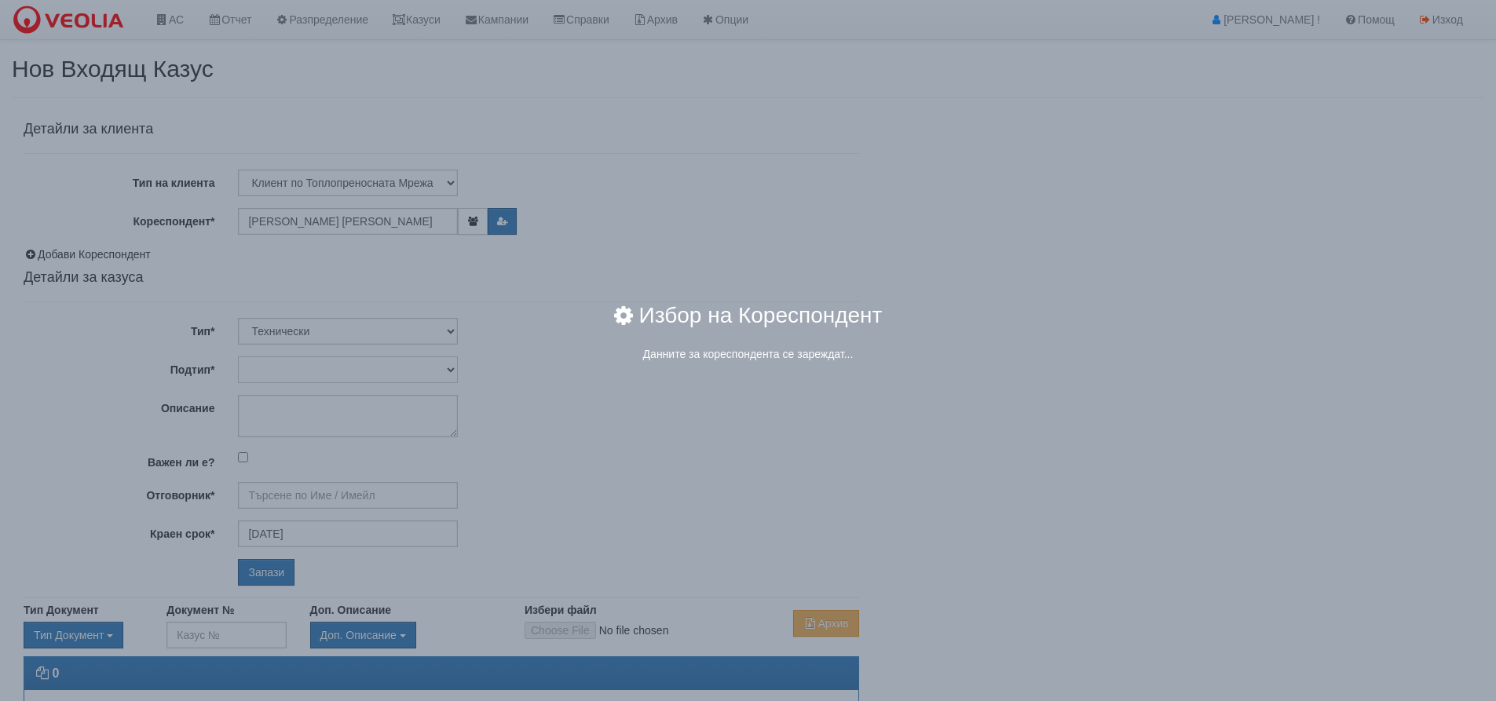
type input "Дончо Дончев - Технически"
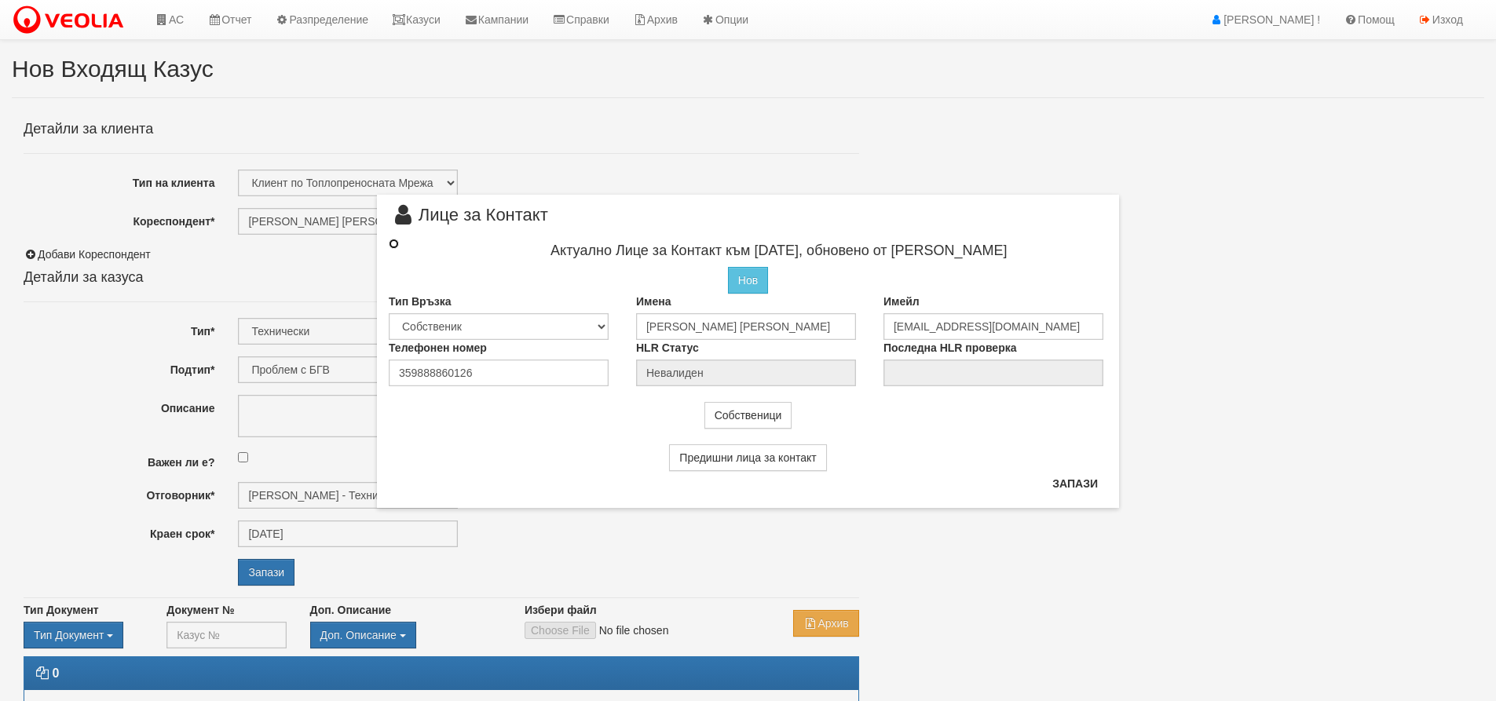
click at [395, 242] on input "radio" at bounding box center [394, 244] width 10 height 10
radio input "true"
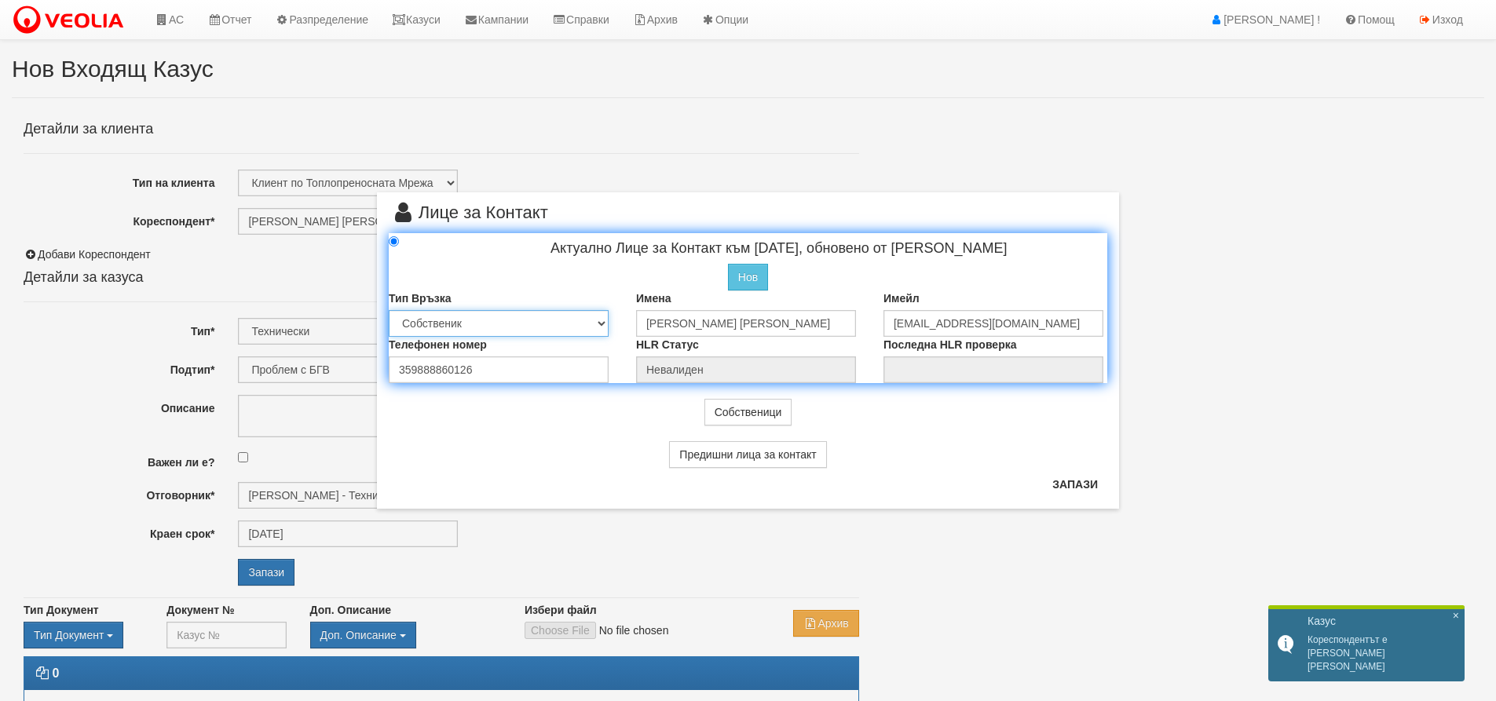
click at [497, 324] on select "Собственик Наемател Роднина Съсед Приятел" at bounding box center [499, 323] width 220 height 27
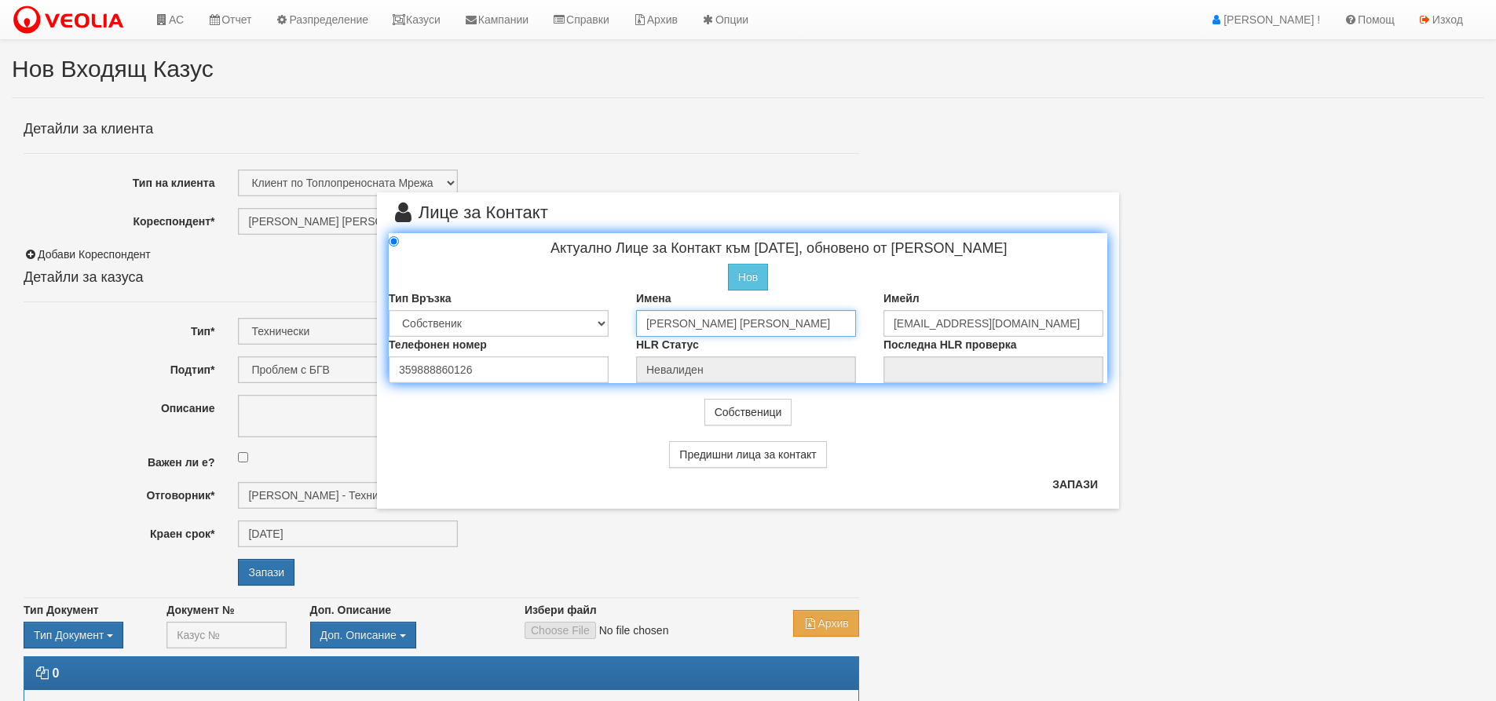
drag, startPoint x: 762, startPoint y: 320, endPoint x: 645, endPoint y: 324, distance: 117.1
click at [643, 324] on input "ВЕСЕЛИН МАРИНОВ ВАСИЛЕВ" at bounding box center [746, 323] width 220 height 27
type input "П"
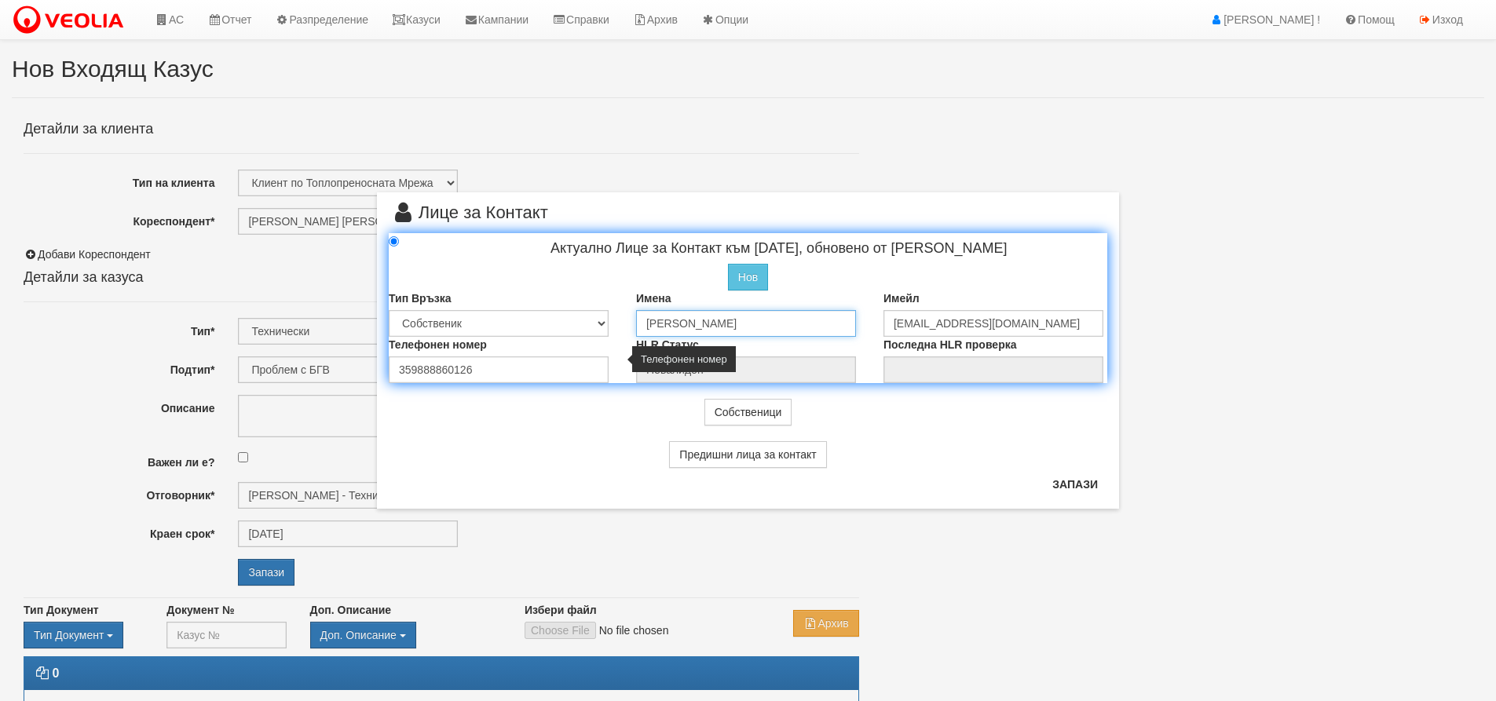
type input "МИГЛЕНА ВЕСЕЛИНОВА КОСТАДИНОВА"
drag, startPoint x: 465, startPoint y: 372, endPoint x: 396, endPoint y: 376, distance: 69.2
click at [396, 376] on input "359888860126" at bounding box center [499, 370] width 220 height 27
type input "0885000519"
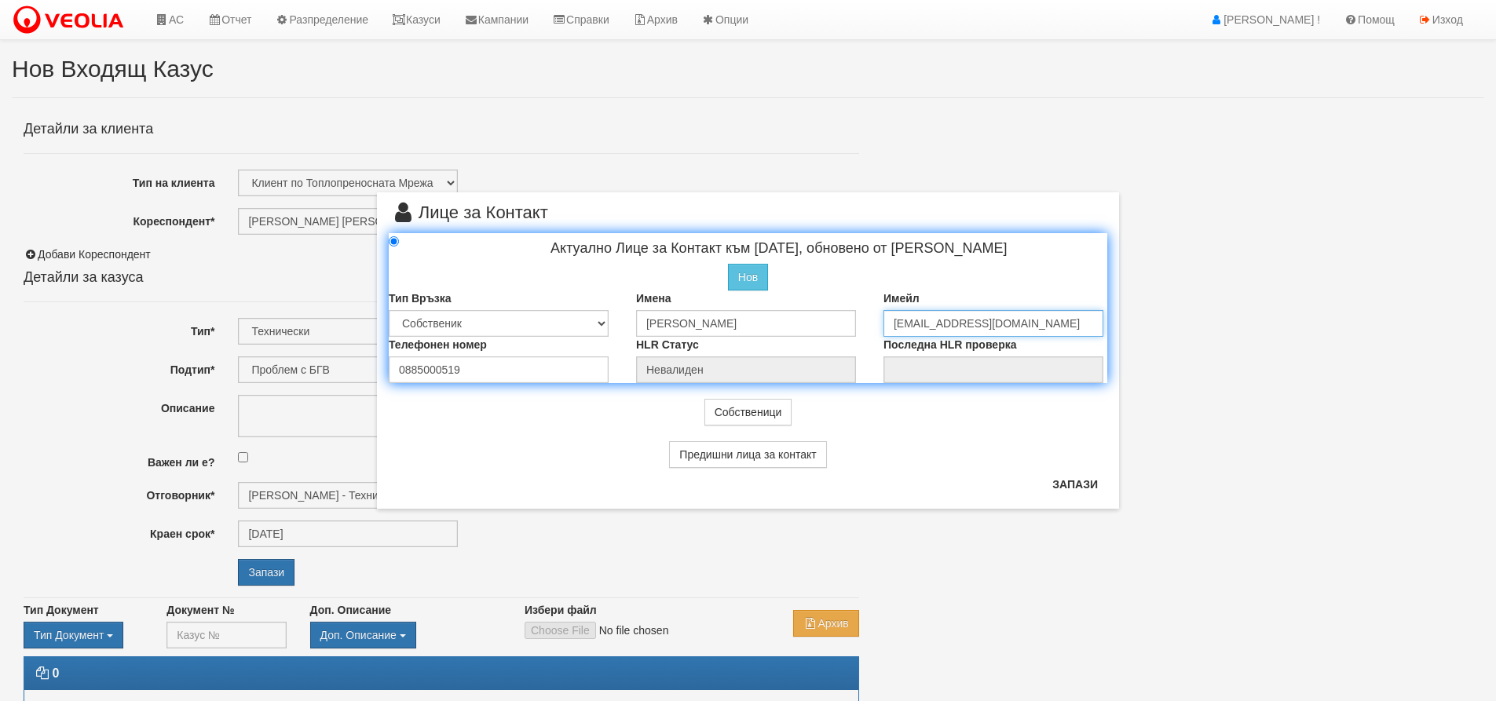
drag, startPoint x: 986, startPoint y: 324, endPoint x: 857, endPoint y: 323, distance: 128.8
click at [857, 323] on div "Тип Връзка Собственик Наемател Роднина Съсед Приятел Имена МИГЛЕНА ВЕСЕЛИНОВА К…" at bounding box center [748, 314] width 742 height 46
click at [1077, 482] on button "Запази" at bounding box center [1075, 484] width 64 height 25
type input "МИГЛЕНА ВЕСЕЛИНОВА КОСТАДИНОВА"
radio input "true"
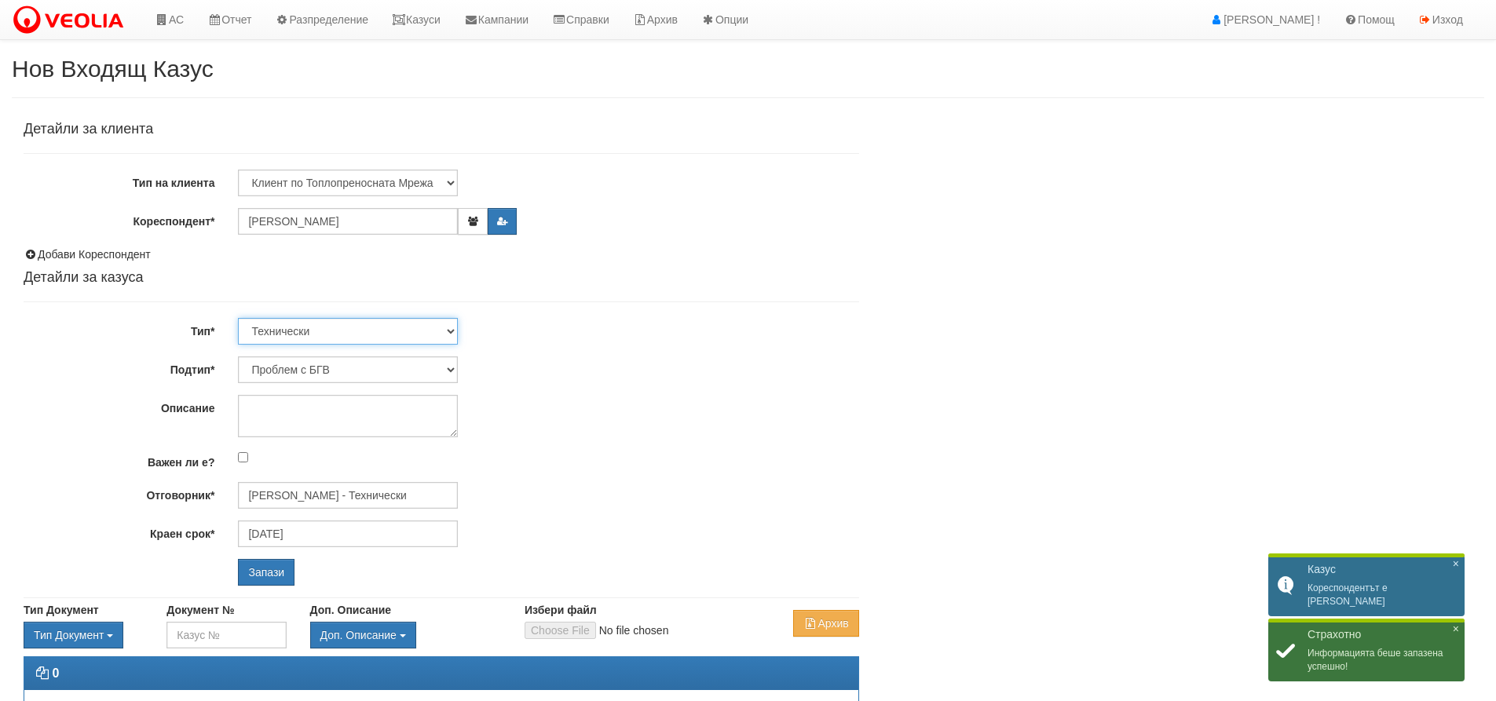
click at [378, 336] on select "Технически ФТС Търговски Административен Производствен Експлоатационен Финансов…" at bounding box center [348, 331] width 220 height 27
select select "1"
click at [238, 318] on select "Технически ФТС Търговски Административен Производствен Експлоатационен Финансов…" at bounding box center [348, 331] width 220 height 27
type input "26/10/2025"
type input "[PERSON_NAME] и Развитие"
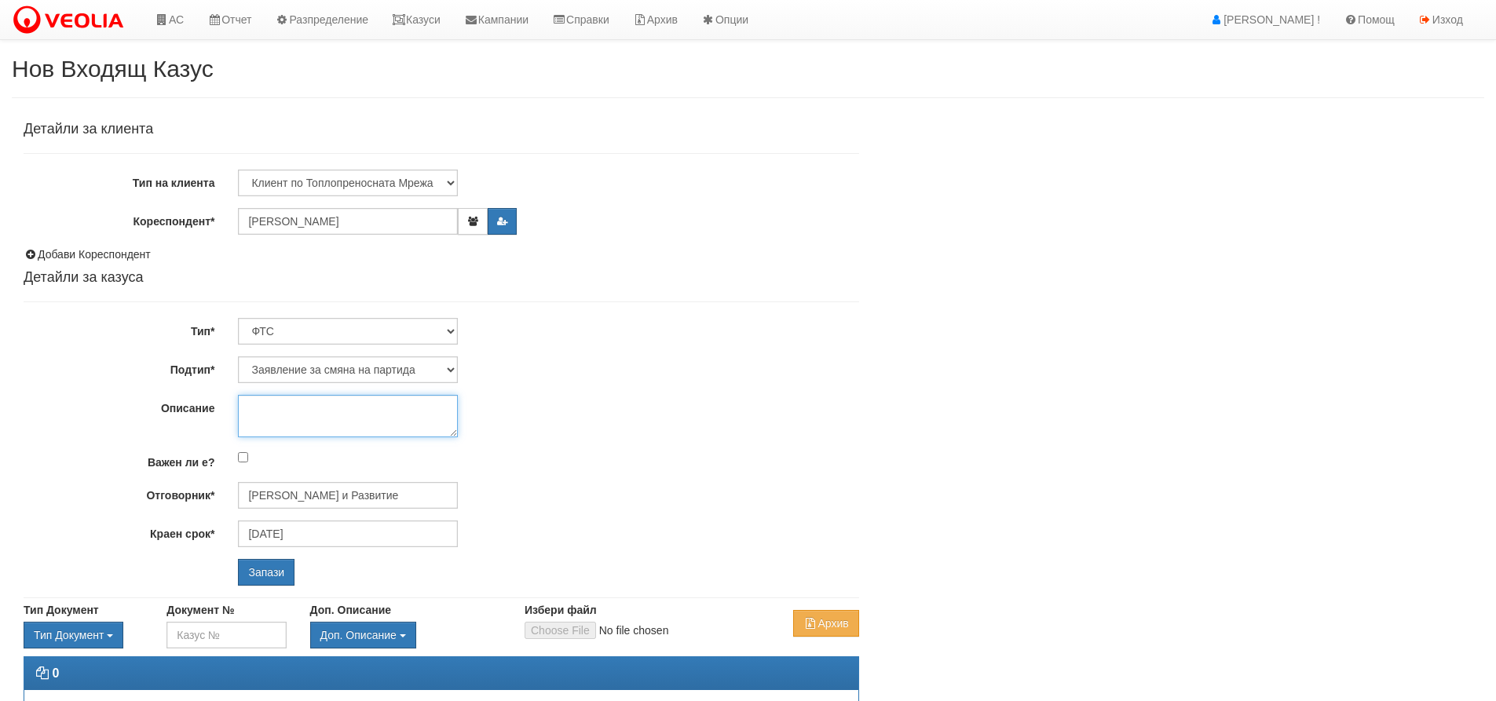
click at [255, 412] on textarea "Описание" at bounding box center [348, 416] width 220 height 42
type textarea "разделяне на имот на две партиди"
click at [267, 571] on input "Запази" at bounding box center [266, 572] width 57 height 27
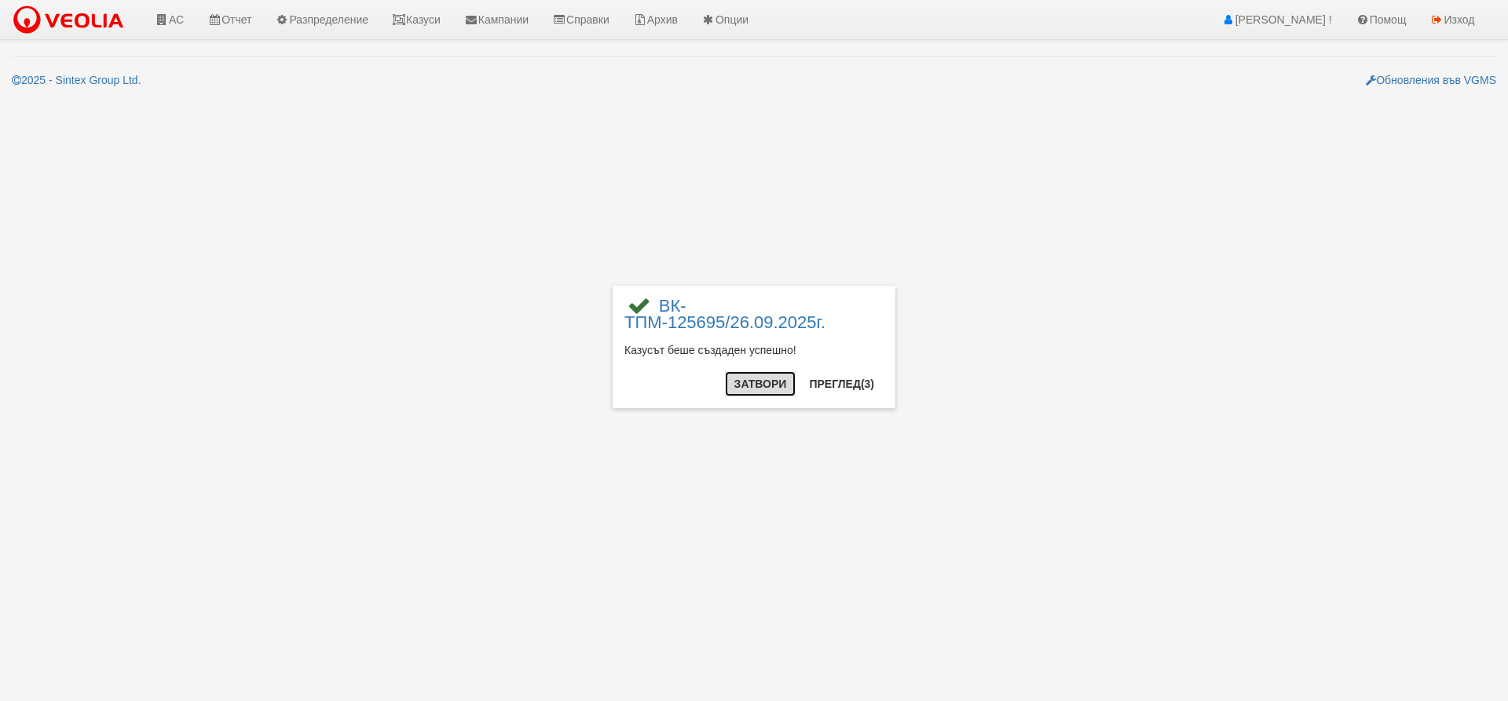
click at [760, 390] on button "Затвори" at bounding box center [760, 383] width 71 height 25
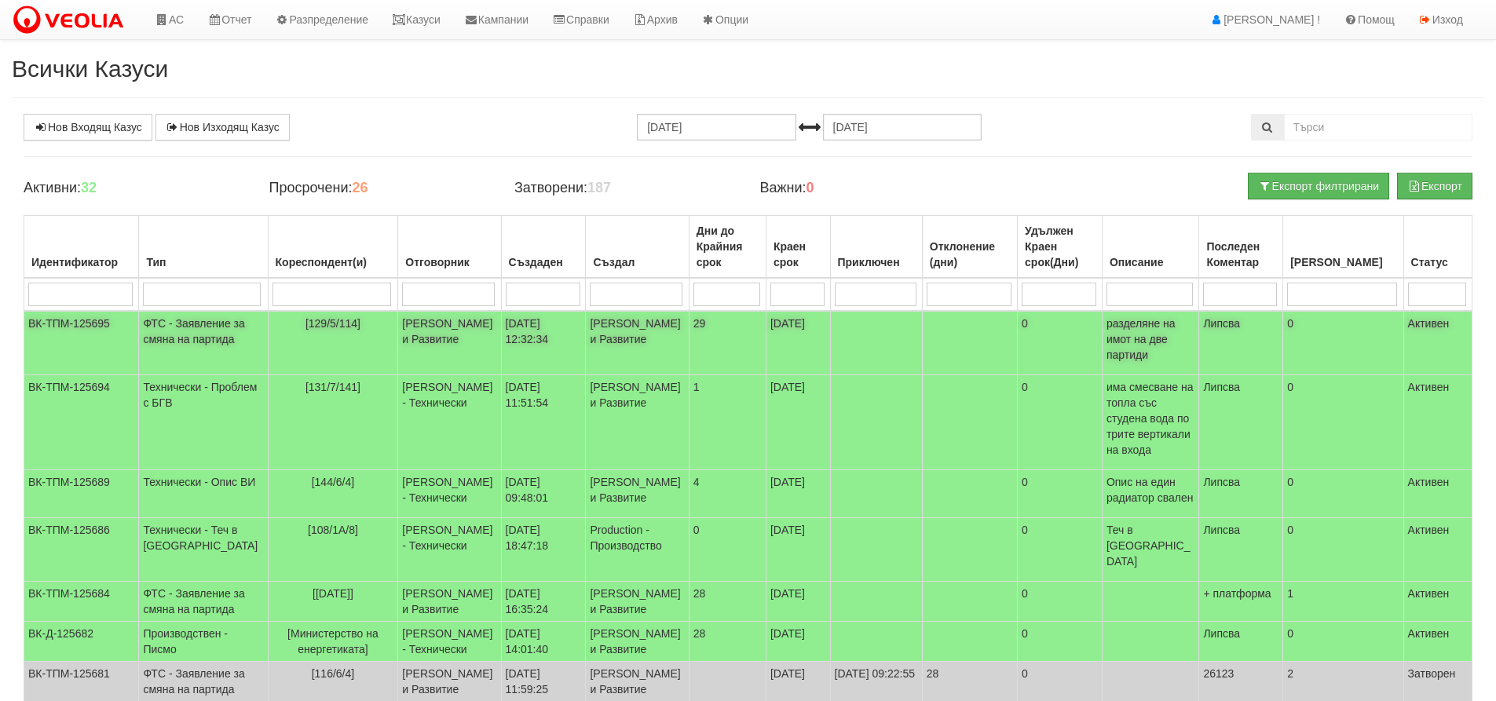
click at [190, 338] on td "ФТС - Заявление за смяна на партида" at bounding box center [203, 343] width 129 height 64
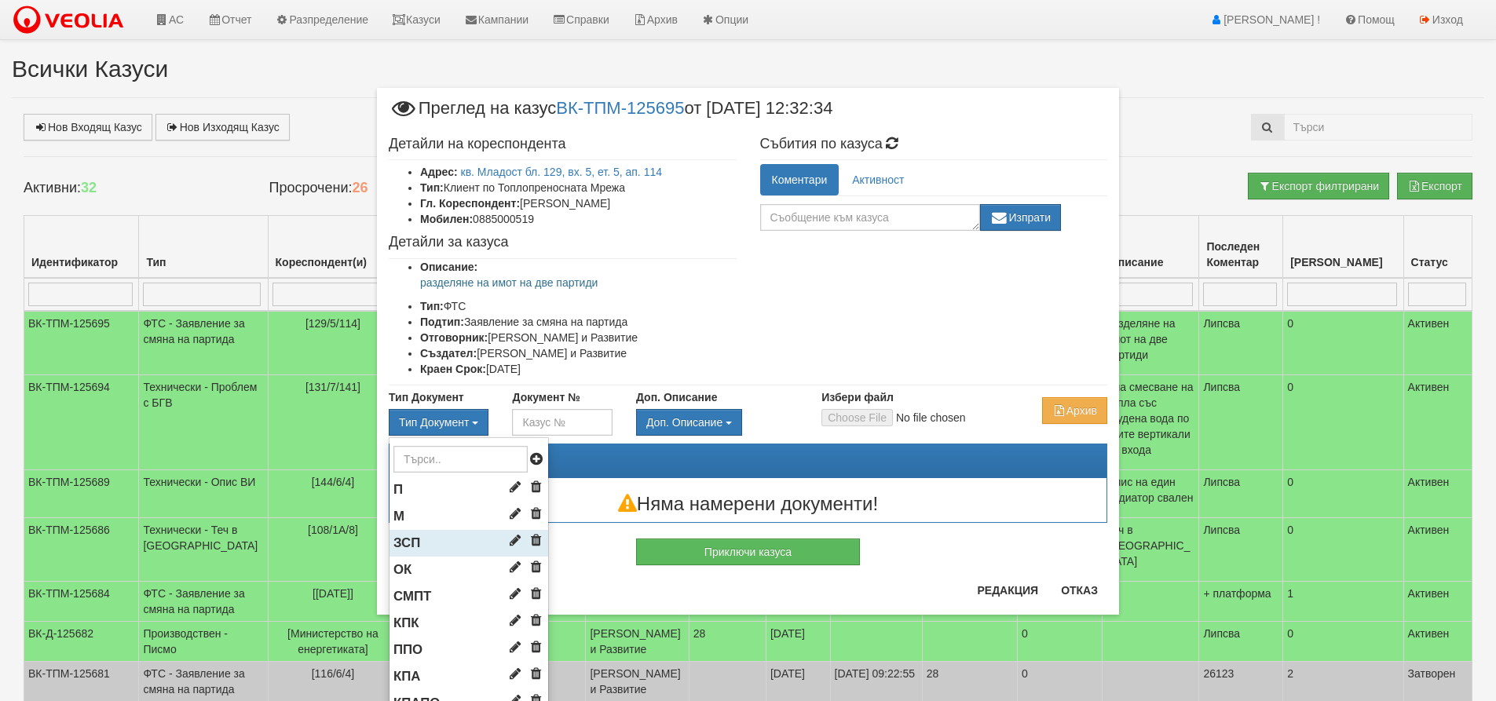
click at [403, 551] on span "ЗСП" at bounding box center [406, 543] width 27 height 15
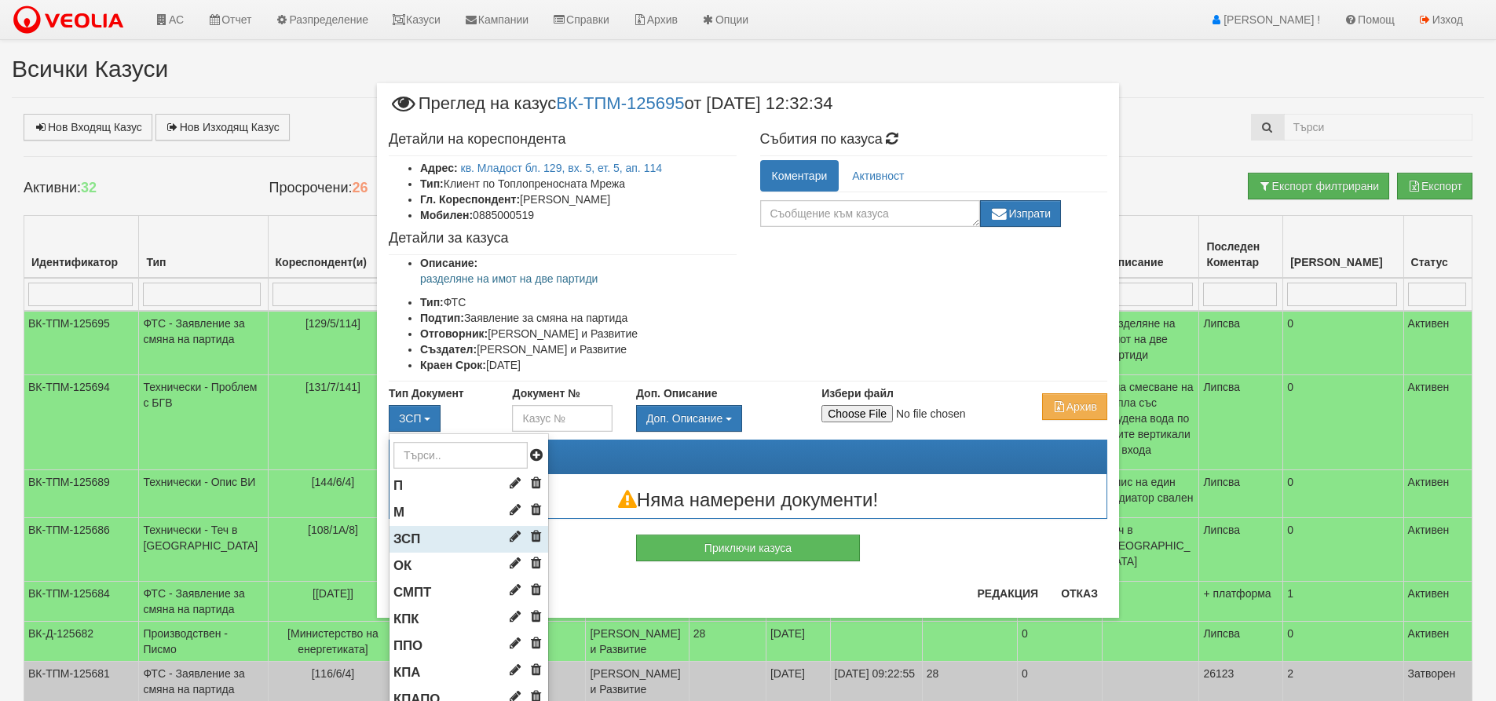
click at [400, 547] on span "ЗСП" at bounding box center [406, 539] width 27 height 15
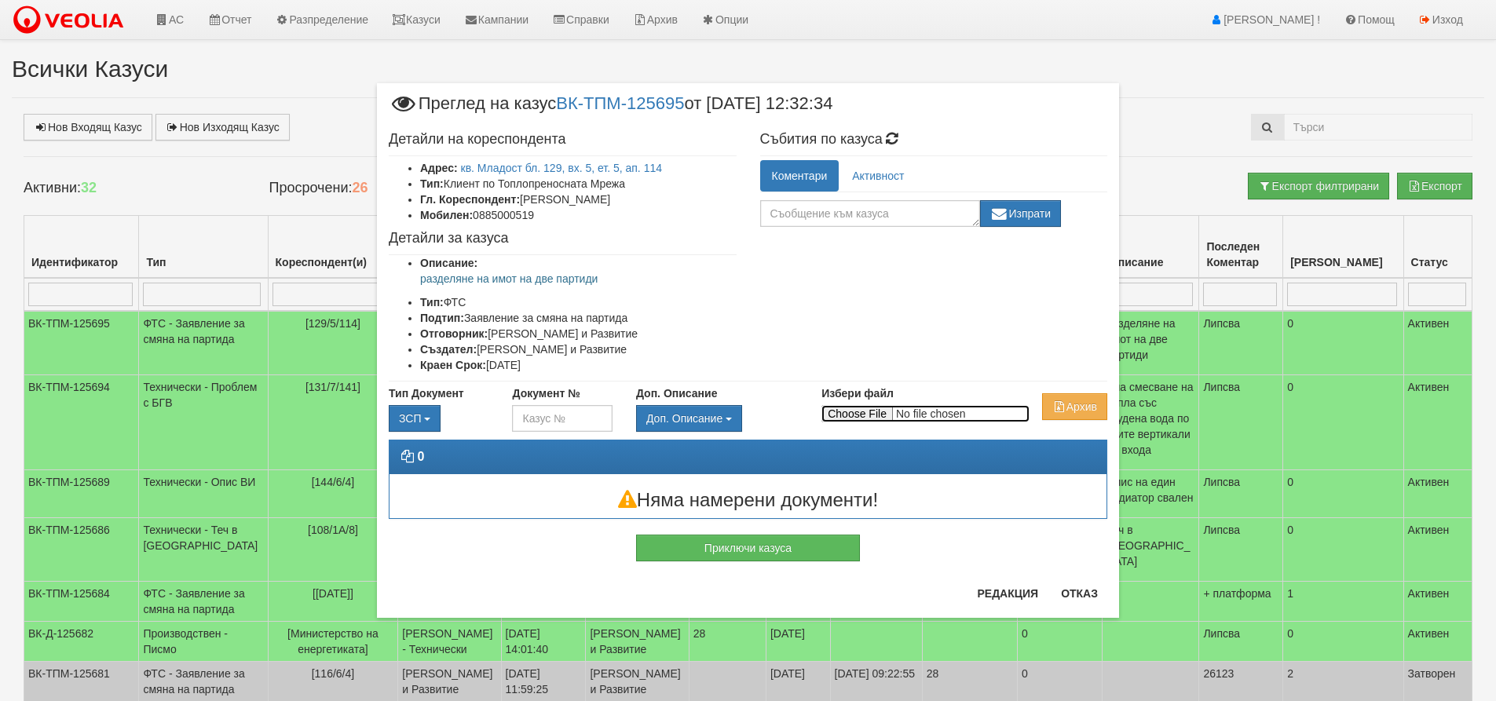
click at [854, 423] on input "Избери файл" at bounding box center [925, 413] width 208 height 17
click at [1083, 594] on button "Отказ" at bounding box center [1080, 593] width 56 height 25
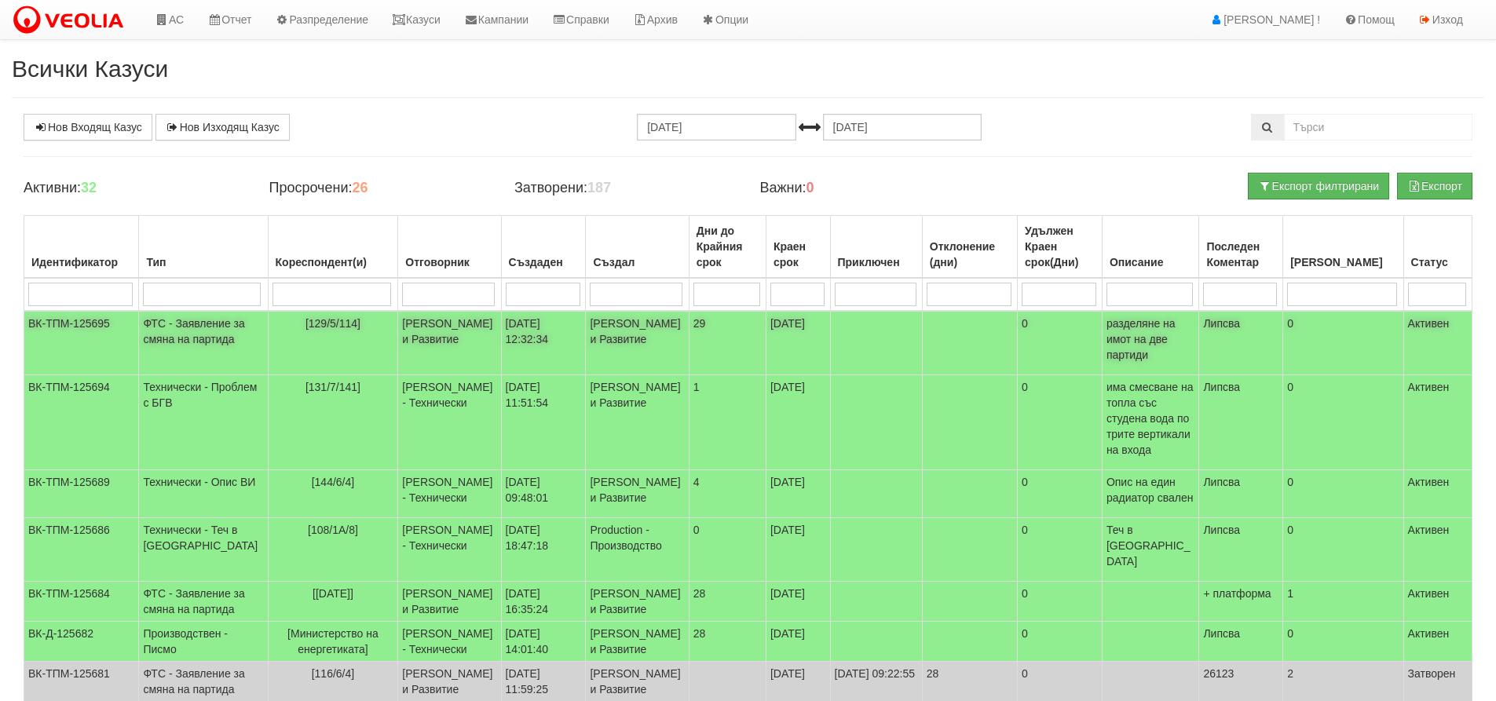
click at [201, 312] on td "ФТС - Заявление за смяна на партида" at bounding box center [203, 343] width 129 height 64
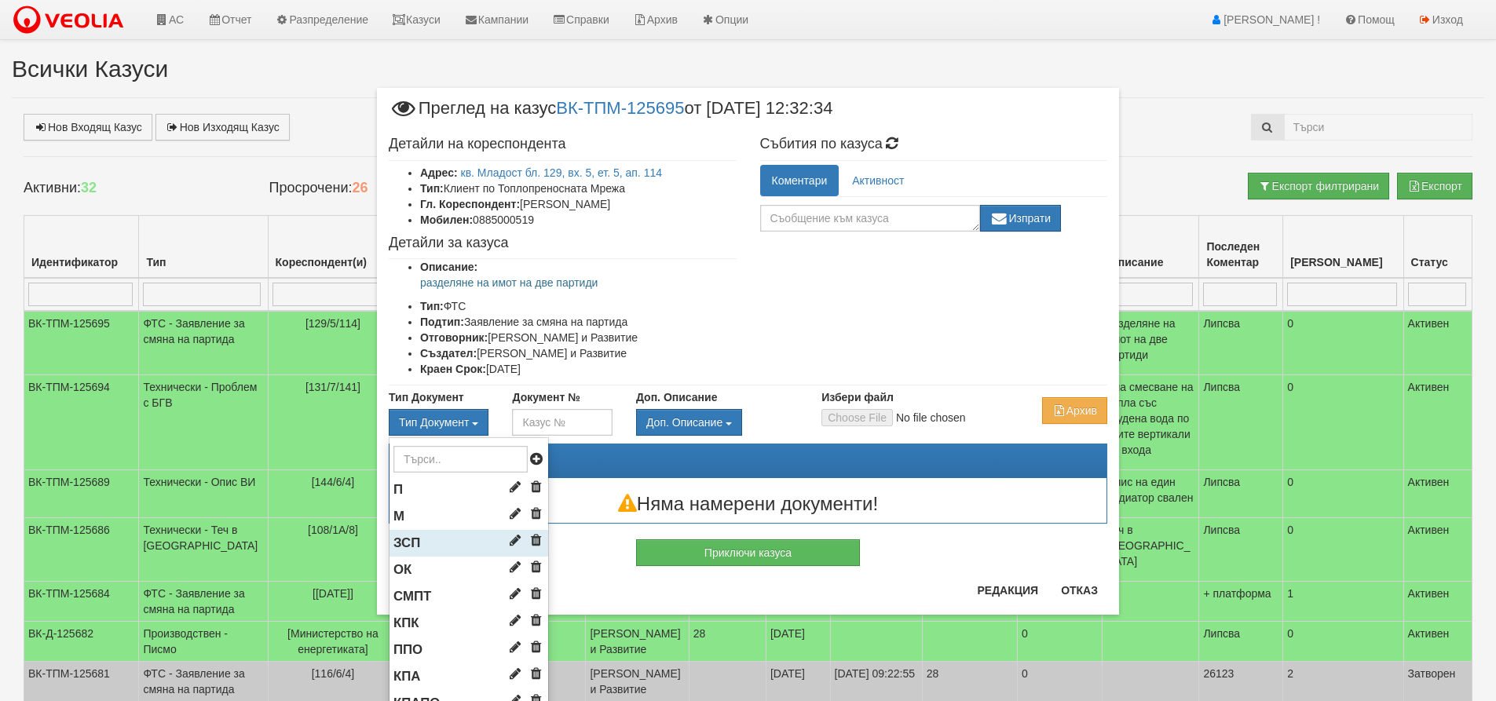
click at [415, 556] on li "ЗСП" at bounding box center [469, 543] width 159 height 27
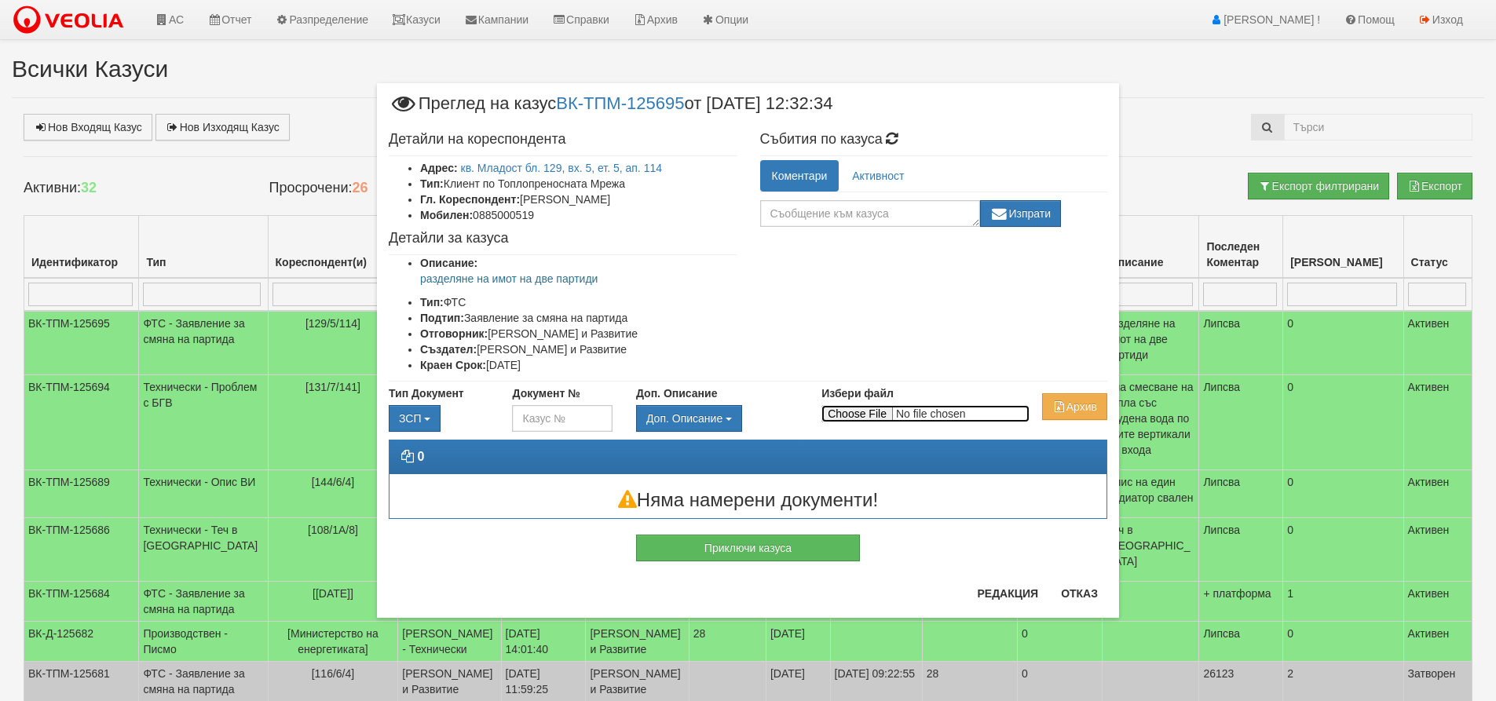
click at [862, 423] on input "Избери файл" at bounding box center [925, 413] width 208 height 17
type input "C:\fakepath\DOC019.pdf"
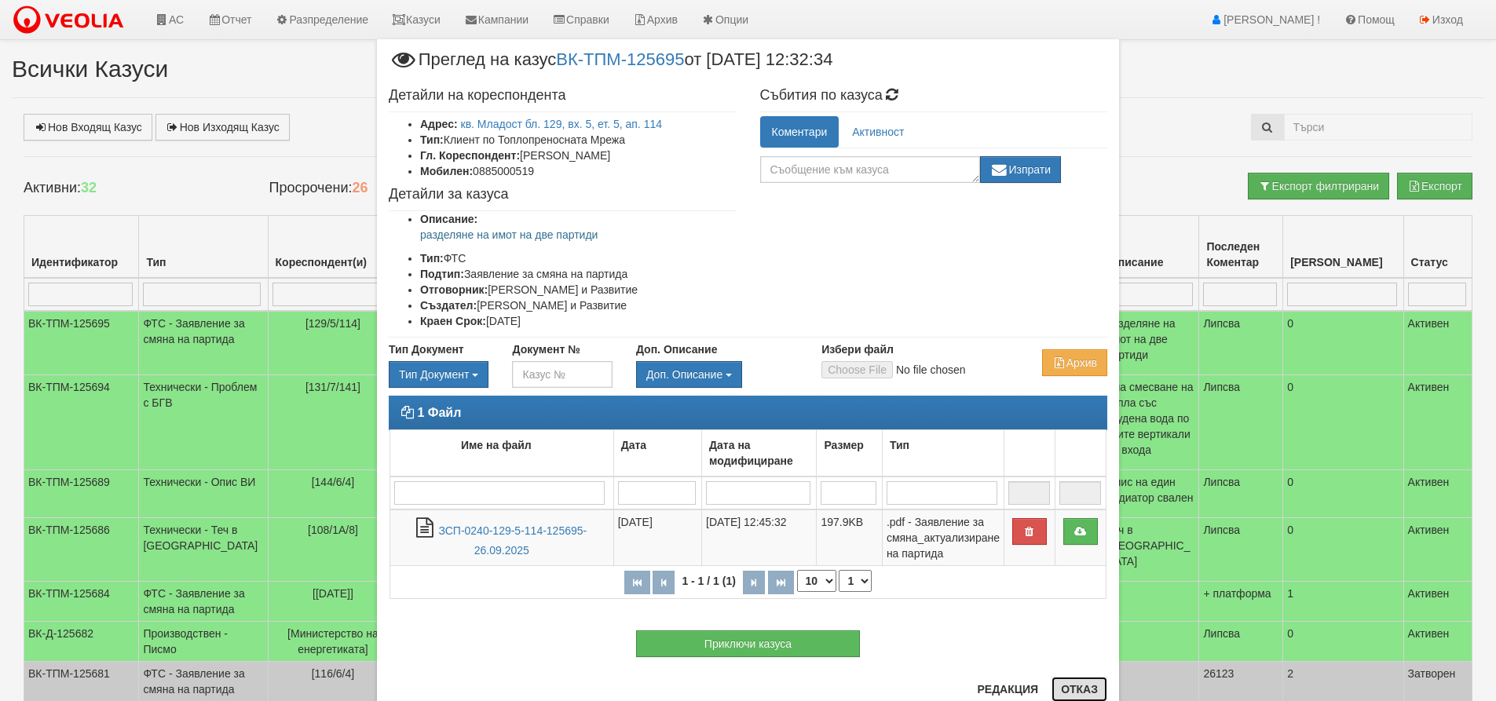
click at [1070, 685] on button "Отказ" at bounding box center [1080, 689] width 56 height 25
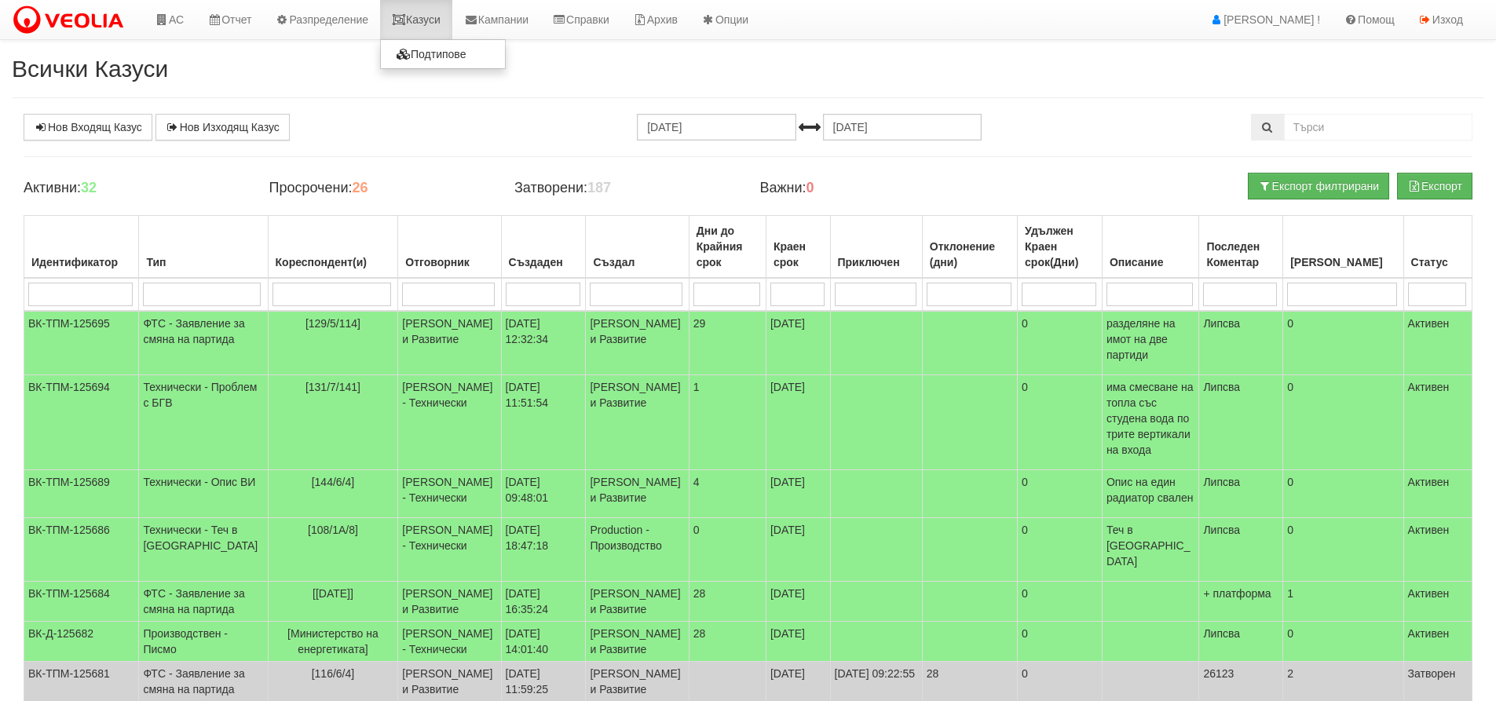
click at [420, 14] on link "Казуси" at bounding box center [416, 19] width 72 height 39
click at [111, 124] on link "Нов Входящ Казус" at bounding box center [88, 127] width 129 height 27
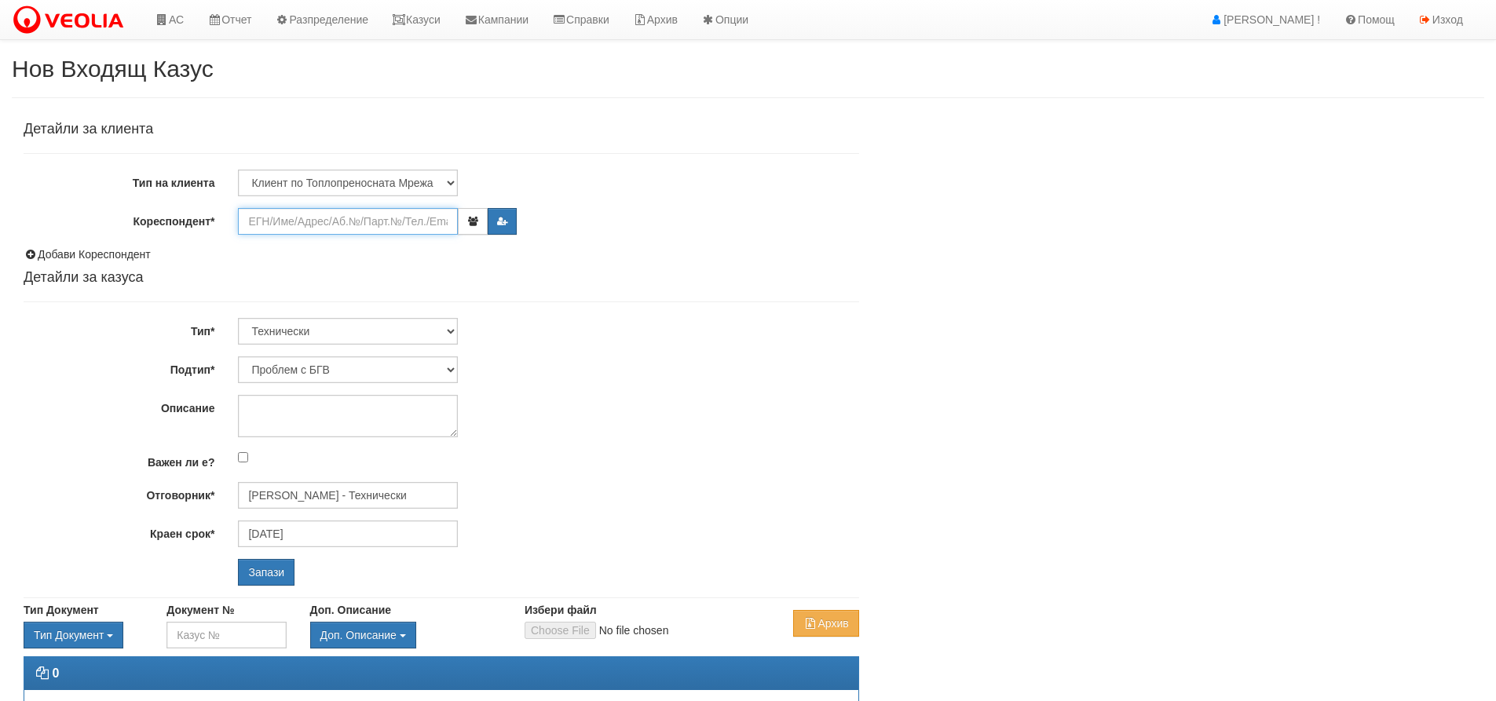
click at [284, 224] on input "Кореспондент*" at bounding box center [348, 221] width 220 height 27
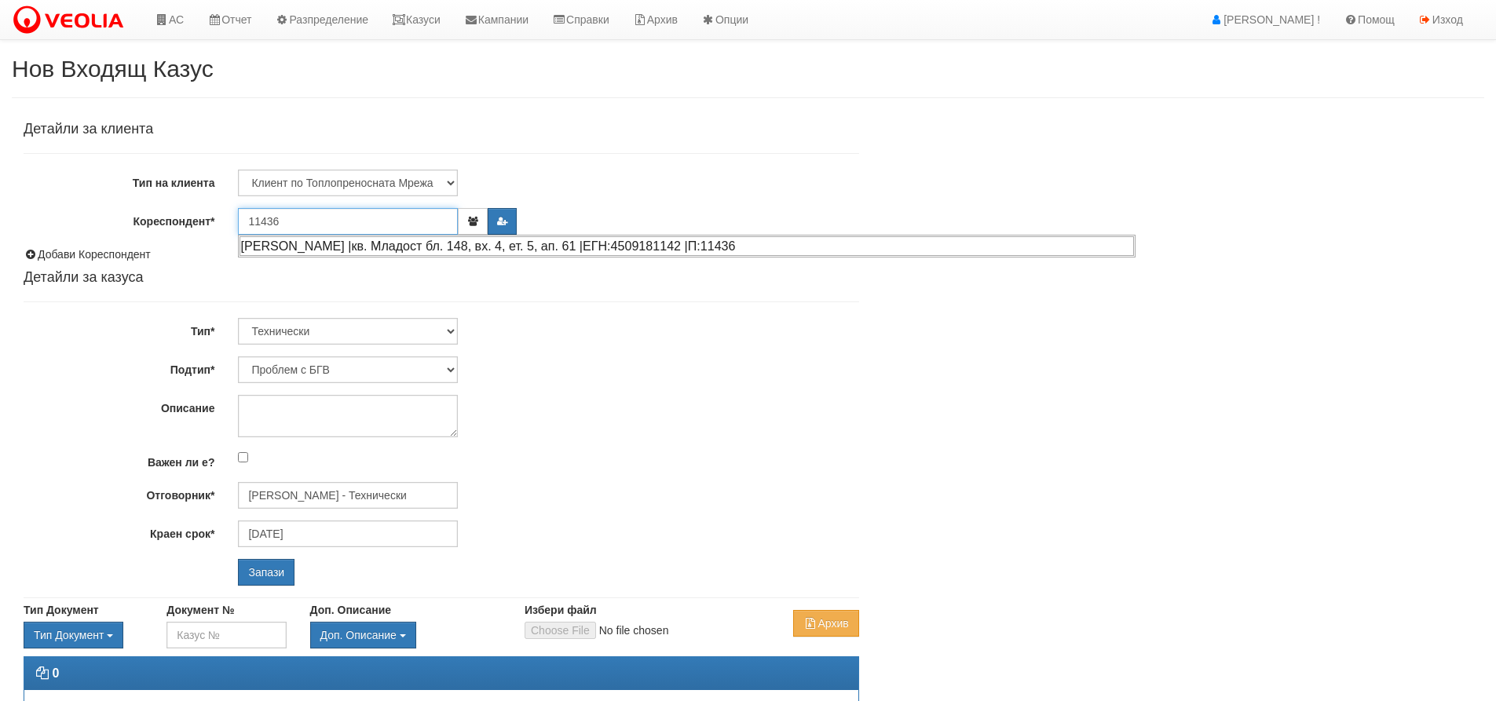
click at [317, 243] on div "[PERSON_NAME] |кв. Младост бл. 148, вх. 4, ет. 5, ап. 61 |ЕГН:4509181142 |П:114…" at bounding box center [687, 246] width 895 height 20
type input "[PERSON_NAME]"
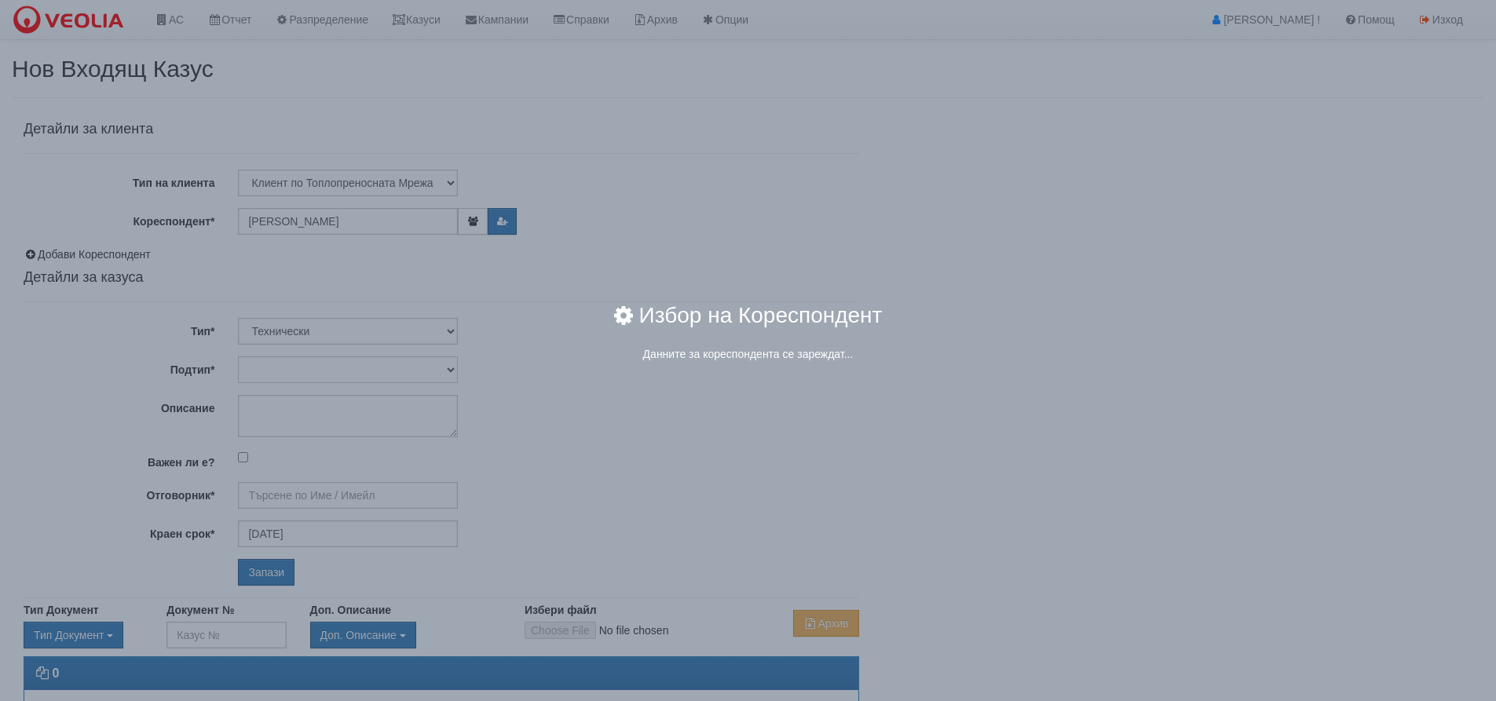
type input "[PERSON_NAME] - Технически"
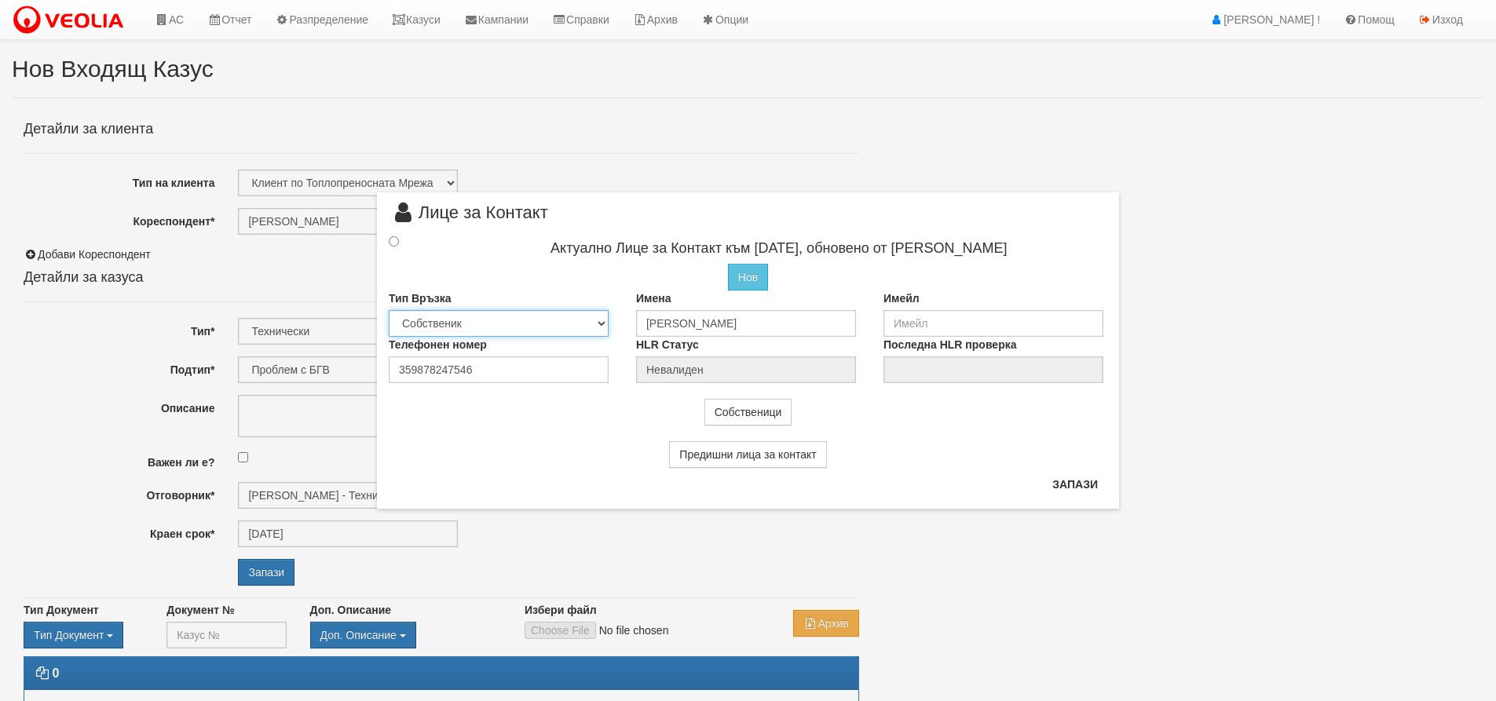
click at [599, 325] on select "Собственик [PERSON_NAME] Съсед Приятел" at bounding box center [499, 323] width 220 height 27
select select "2"
click at [389, 310] on select "Собственик [PERSON_NAME] Съсед Приятел" at bounding box center [499, 323] width 220 height 27
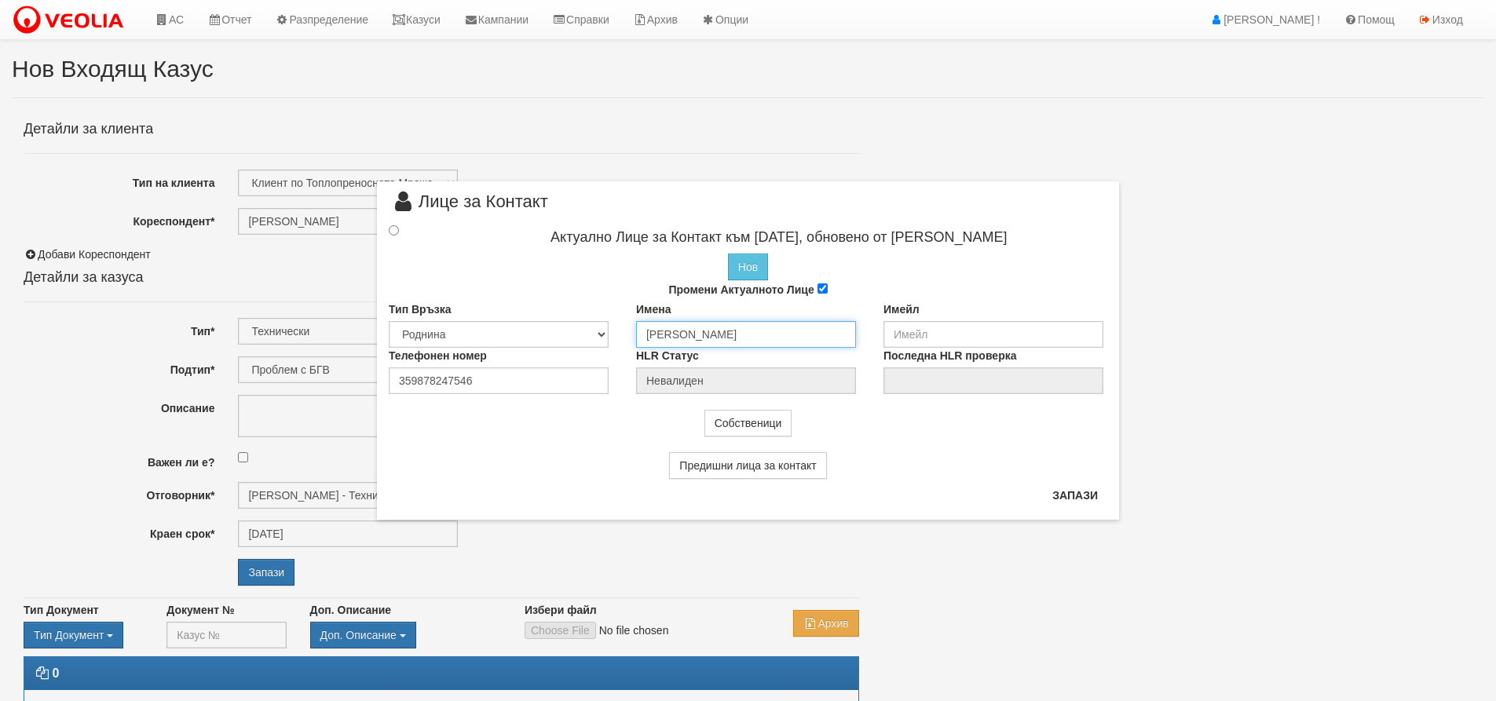
drag, startPoint x: 765, startPoint y: 331, endPoint x: 646, endPoint y: 329, distance: 119.4
click at [646, 329] on input "[PERSON_NAME]" at bounding box center [746, 334] width 220 height 27
type input "[PERSON_NAME]"
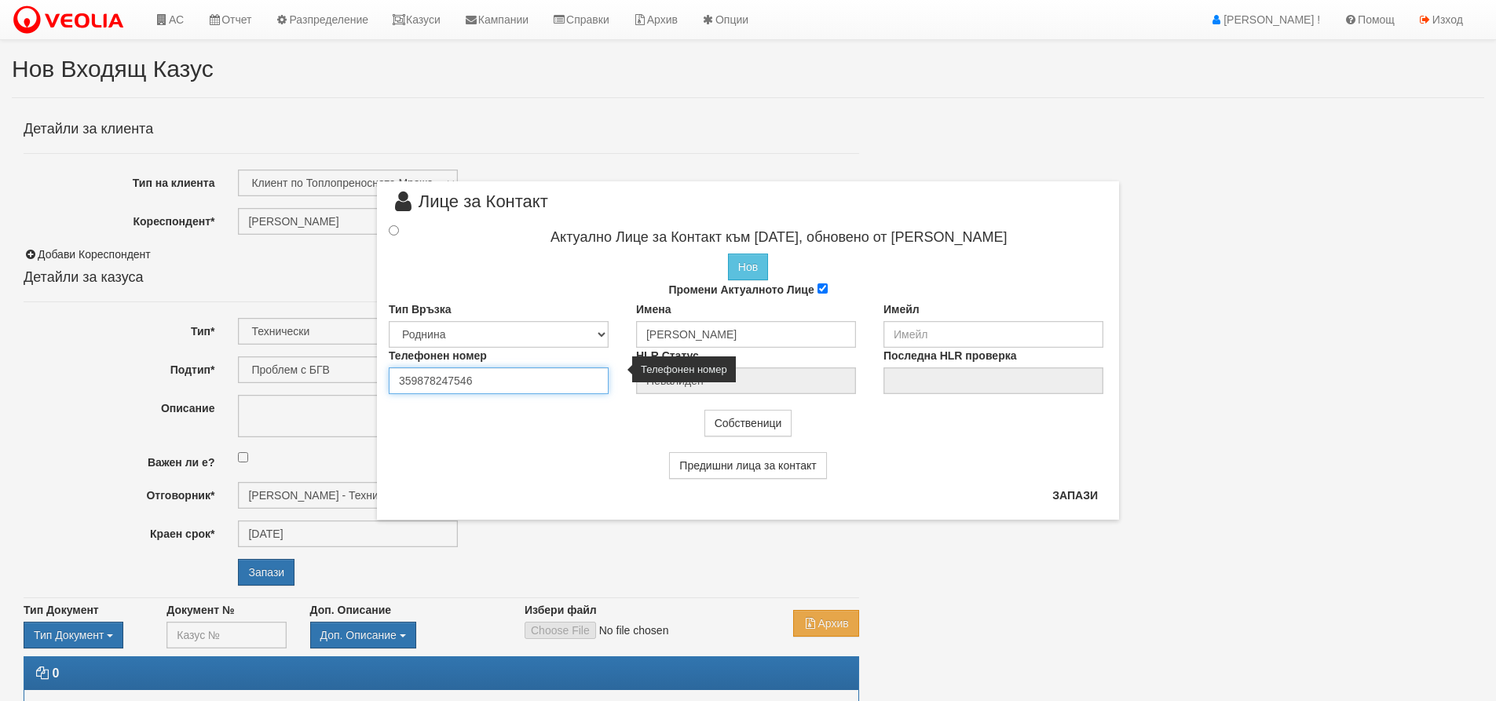
drag, startPoint x: 477, startPoint y: 375, endPoint x: 387, endPoint y: 378, distance: 89.6
click at [387, 378] on div "Телефонен номер 359878247546" at bounding box center [500, 371] width 247 height 46
type input "088667568"
click at [394, 232] on input "radio" at bounding box center [394, 230] width 10 height 10
radio input "true"
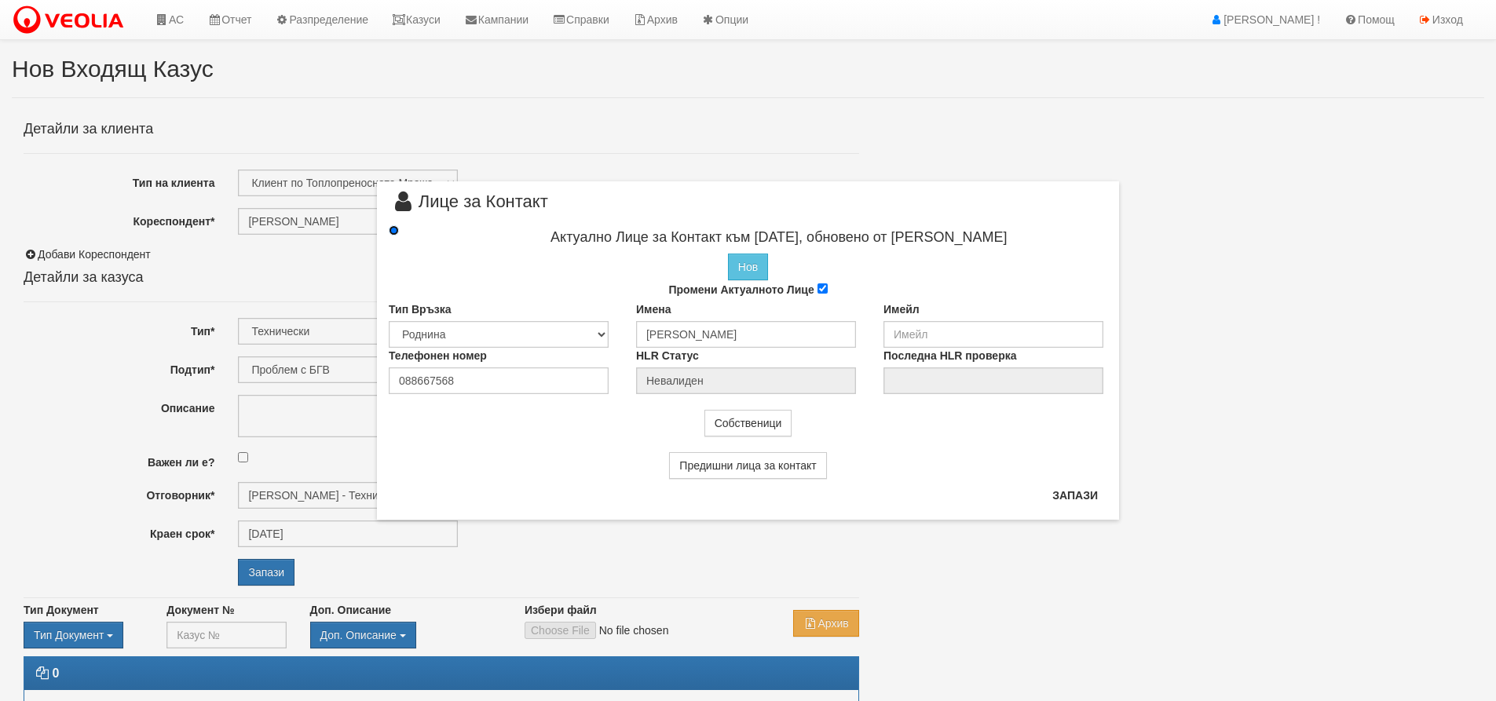
type input "[PERSON_NAME]"
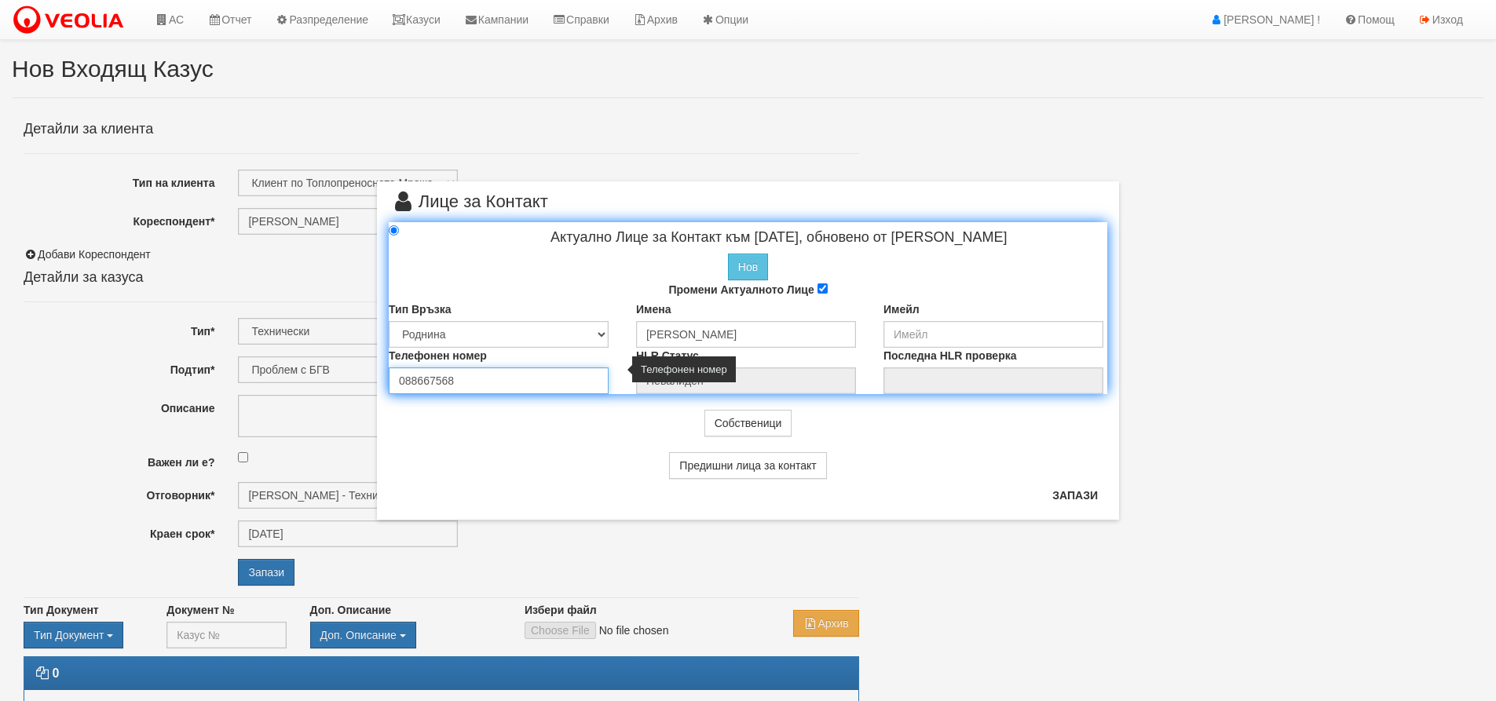
click at [455, 383] on input "088667568" at bounding box center [499, 381] width 220 height 27
type input "0886675687"
click at [1083, 493] on button "Запази" at bounding box center [1075, 495] width 64 height 25
radio input "true"
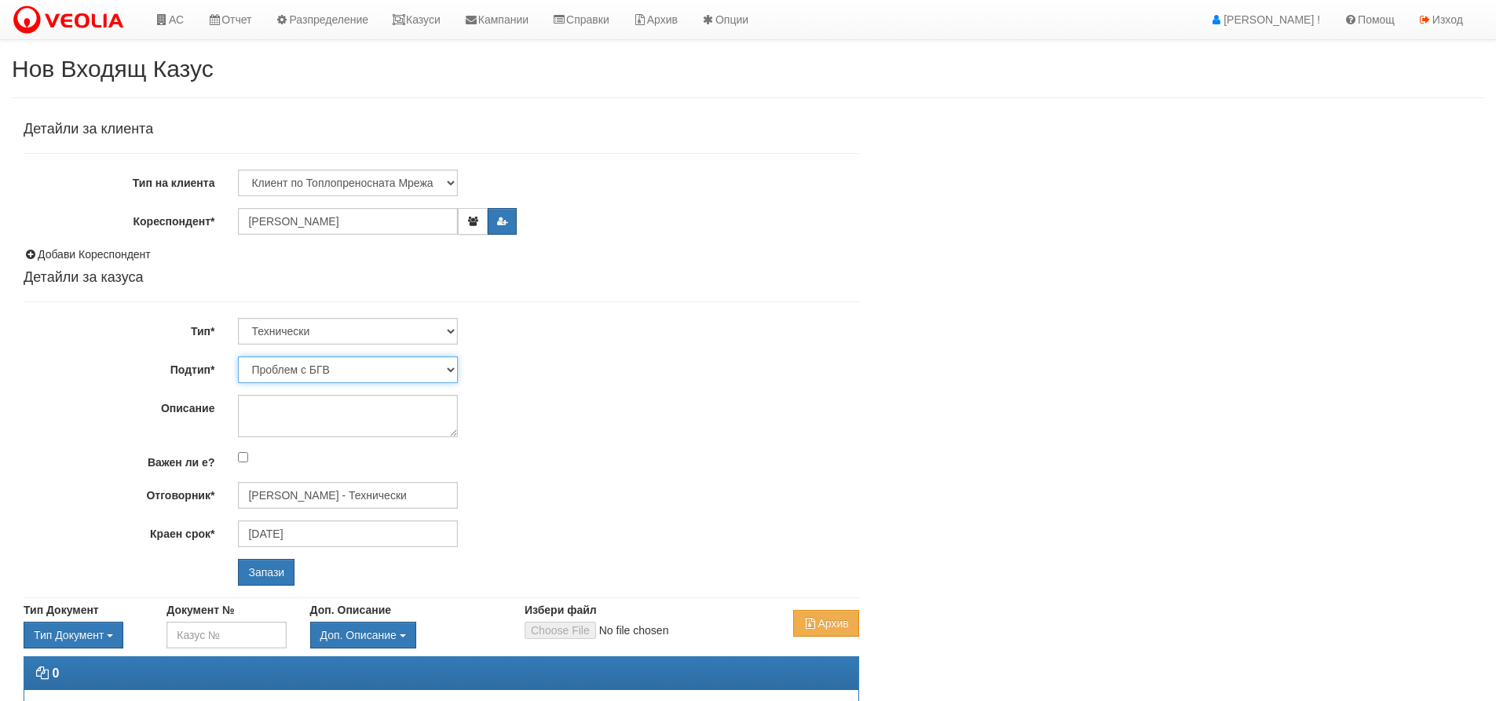
click at [324, 368] on select "Проблем с БГВ Теч ВОИ Теч БГВ Теч в АС Теч от водомер Проблем в АС Интервенция …" at bounding box center [348, 370] width 220 height 27
select select "Интервенция с УДР"
click at [238, 357] on select "Проблем с БГВ Теч ВОИ Теч БГВ Теч в АС Теч от водомер Проблем в АС Интервенция …" at bounding box center [348, 370] width 220 height 27
type input "[DATE]"
type input "[PERSON_NAME] - Технически"
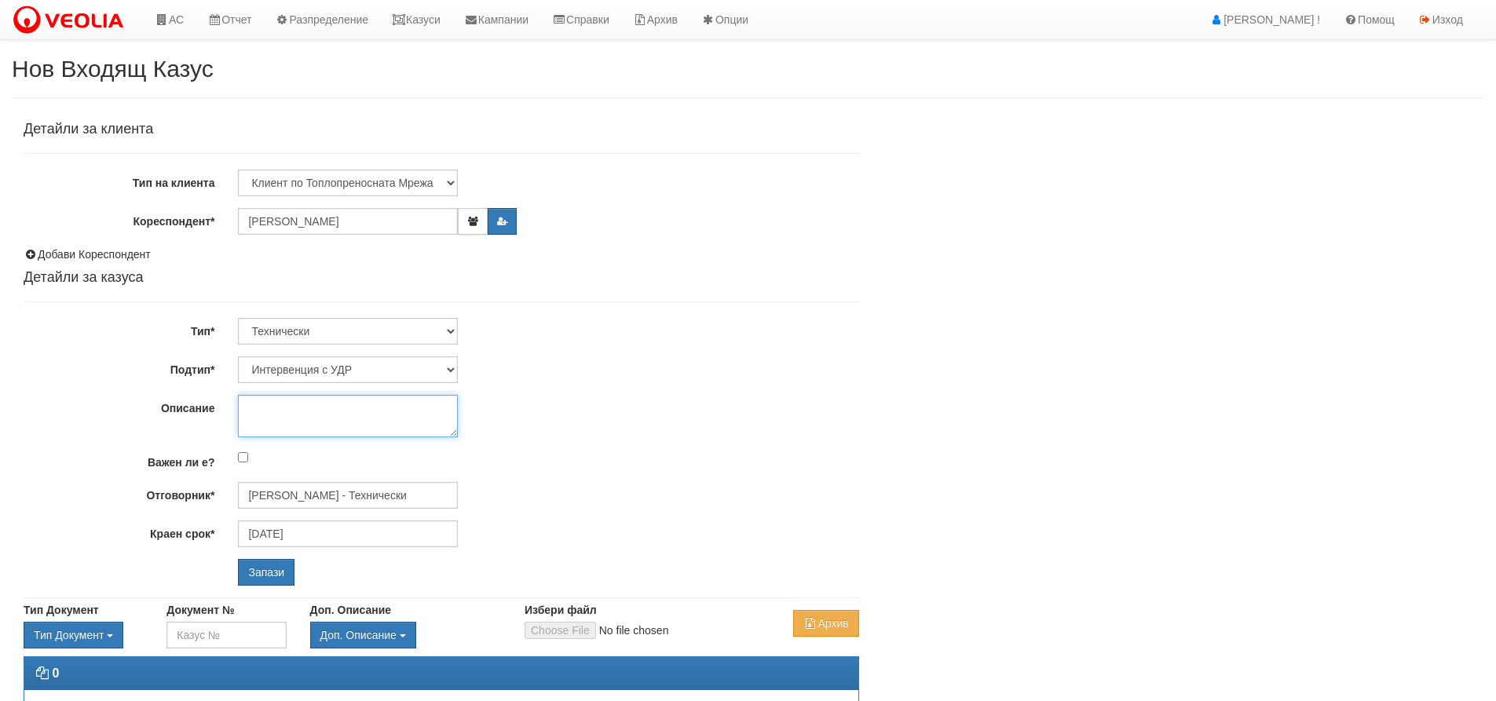
click at [267, 409] on textarea "Описание" at bounding box center [348, 416] width 220 height 42
click at [397, 402] on textarea "Техем - нов радиатор в хол и [GEOGRAPHIC_DATA] и сменен радиатор кухня - препро…" at bounding box center [348, 416] width 220 height 42
type textarea "Техем - нов радиатор в хол с [GEOGRAPHIC_DATA] и сменен радиатор кухня - препро…"
click at [266, 573] on input "Запази" at bounding box center [266, 572] width 57 height 27
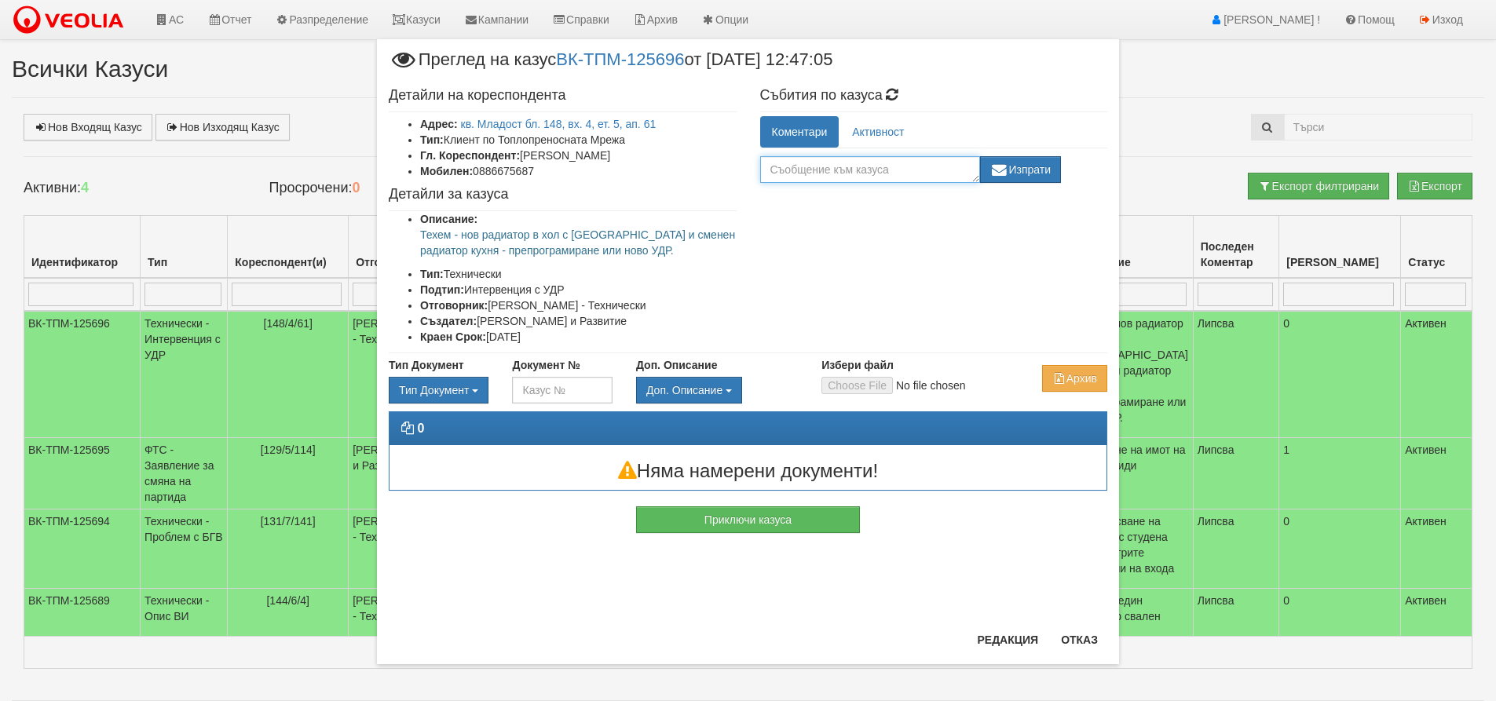
click at [779, 168] on textarea at bounding box center [870, 169] width 220 height 27
type textarea "Изпратено на Техем."
click at [1018, 163] on button "Изпрати" at bounding box center [1021, 169] width 82 height 27
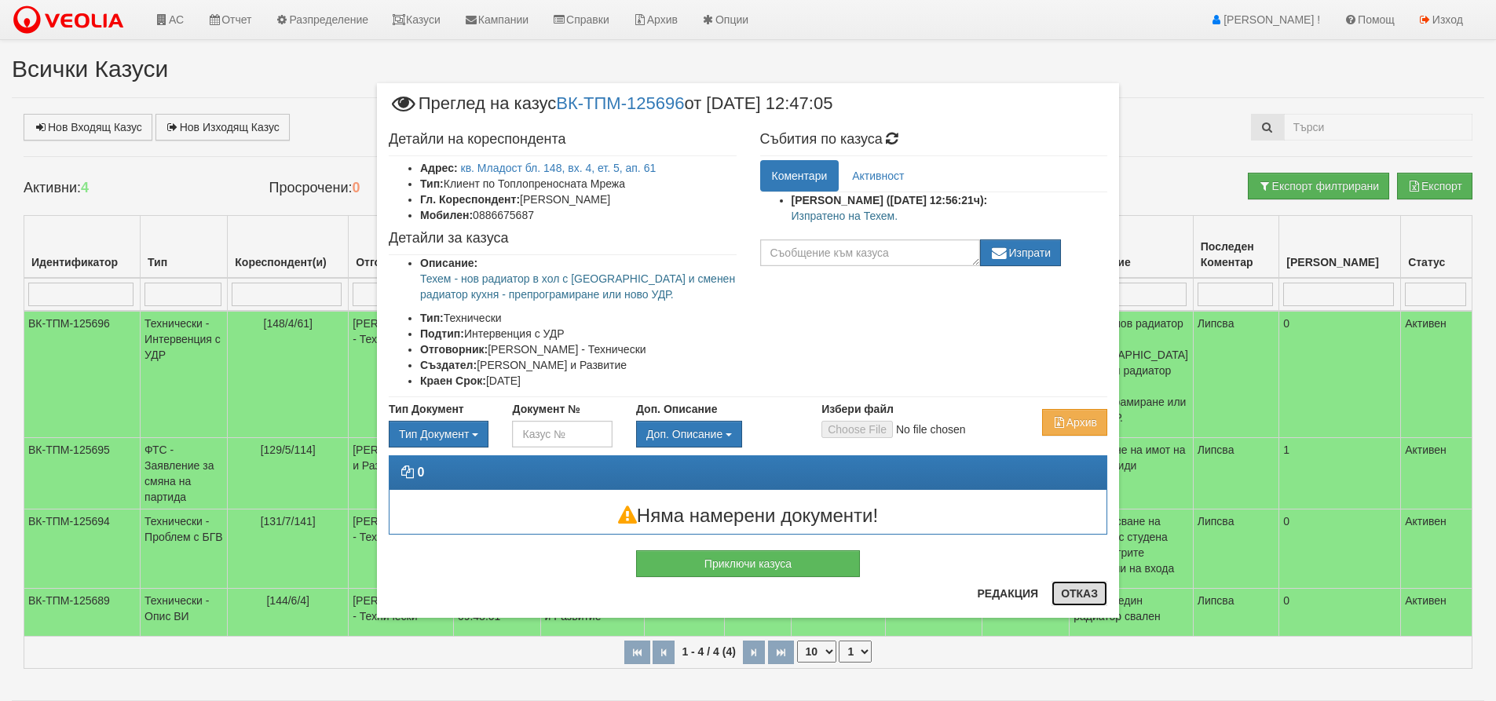
click at [1077, 590] on button "Отказ" at bounding box center [1080, 593] width 56 height 25
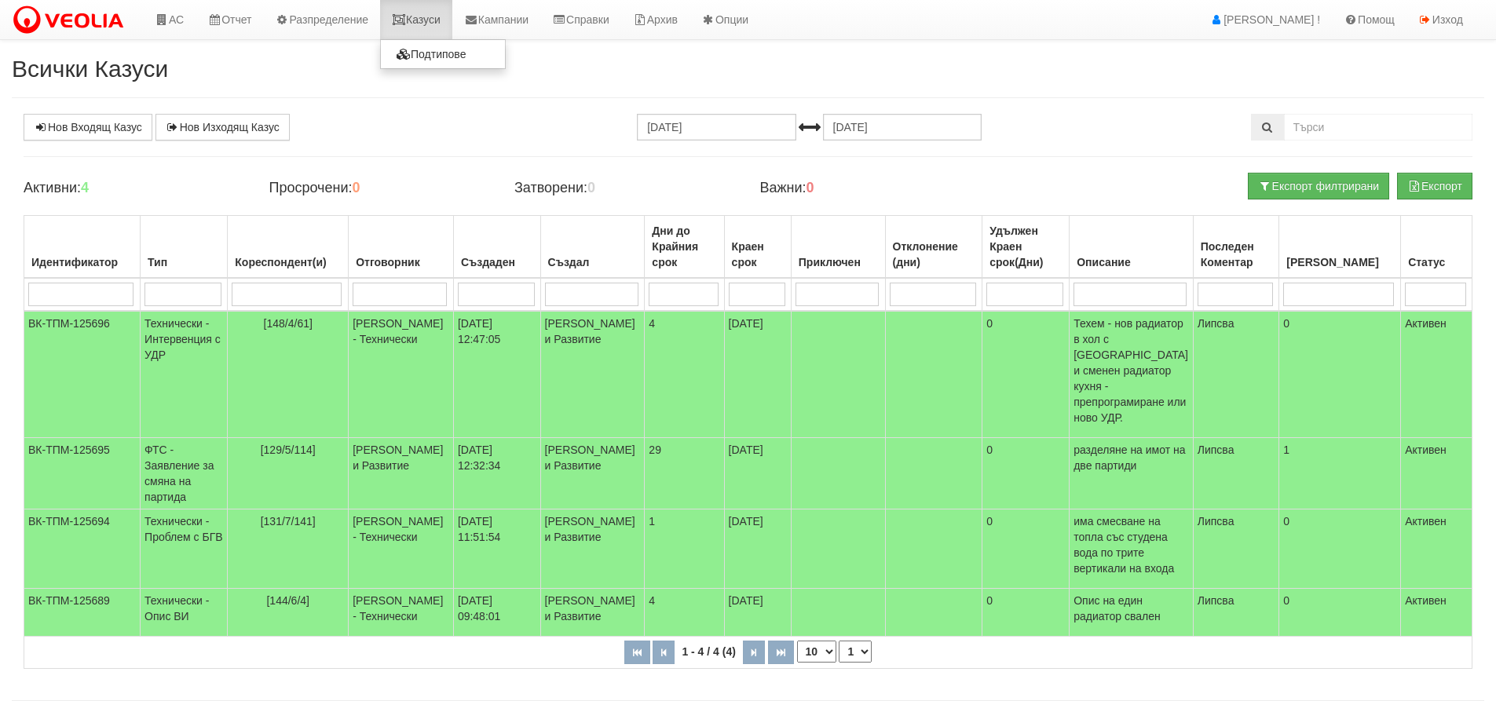
click at [432, 16] on link "Казуси" at bounding box center [416, 19] width 72 height 39
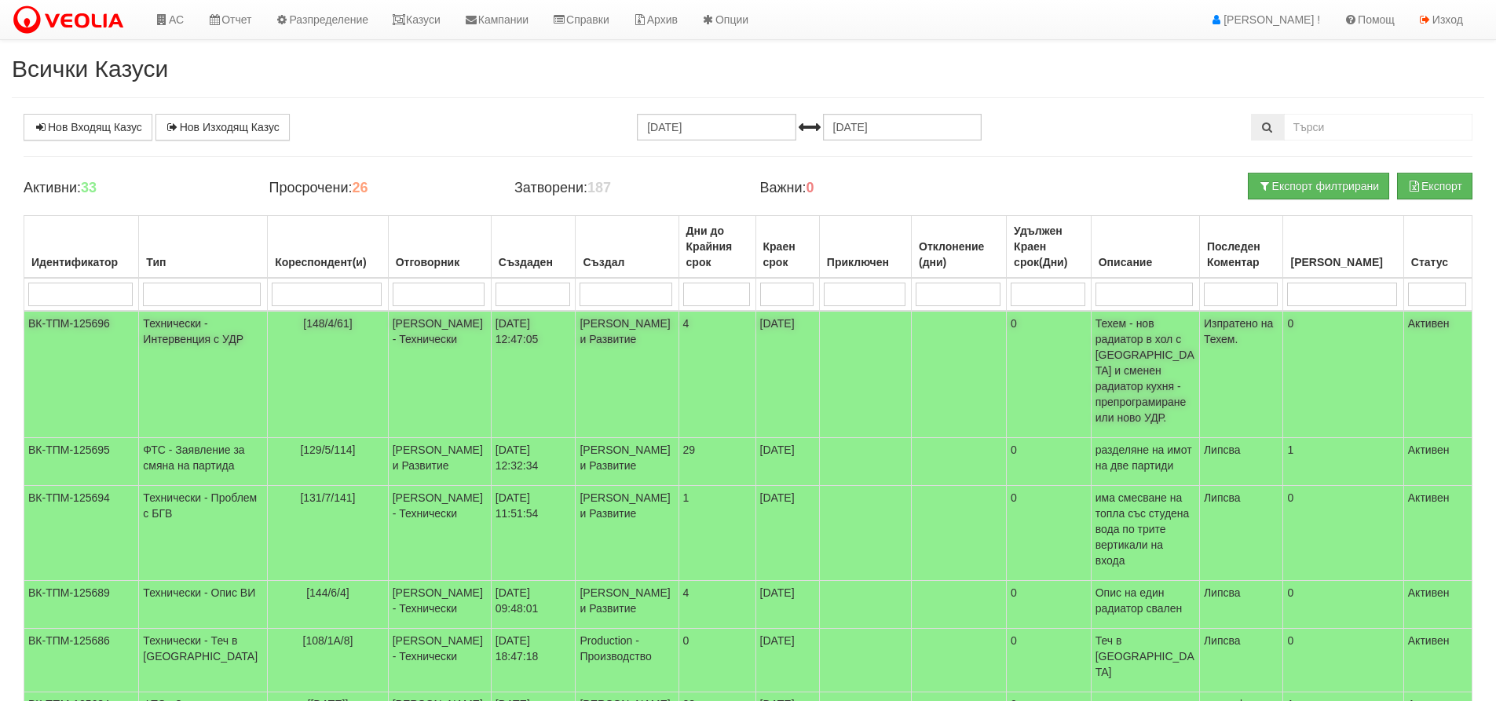
click at [184, 342] on td "Технически - Интервенция с УДР" at bounding box center [203, 374] width 129 height 127
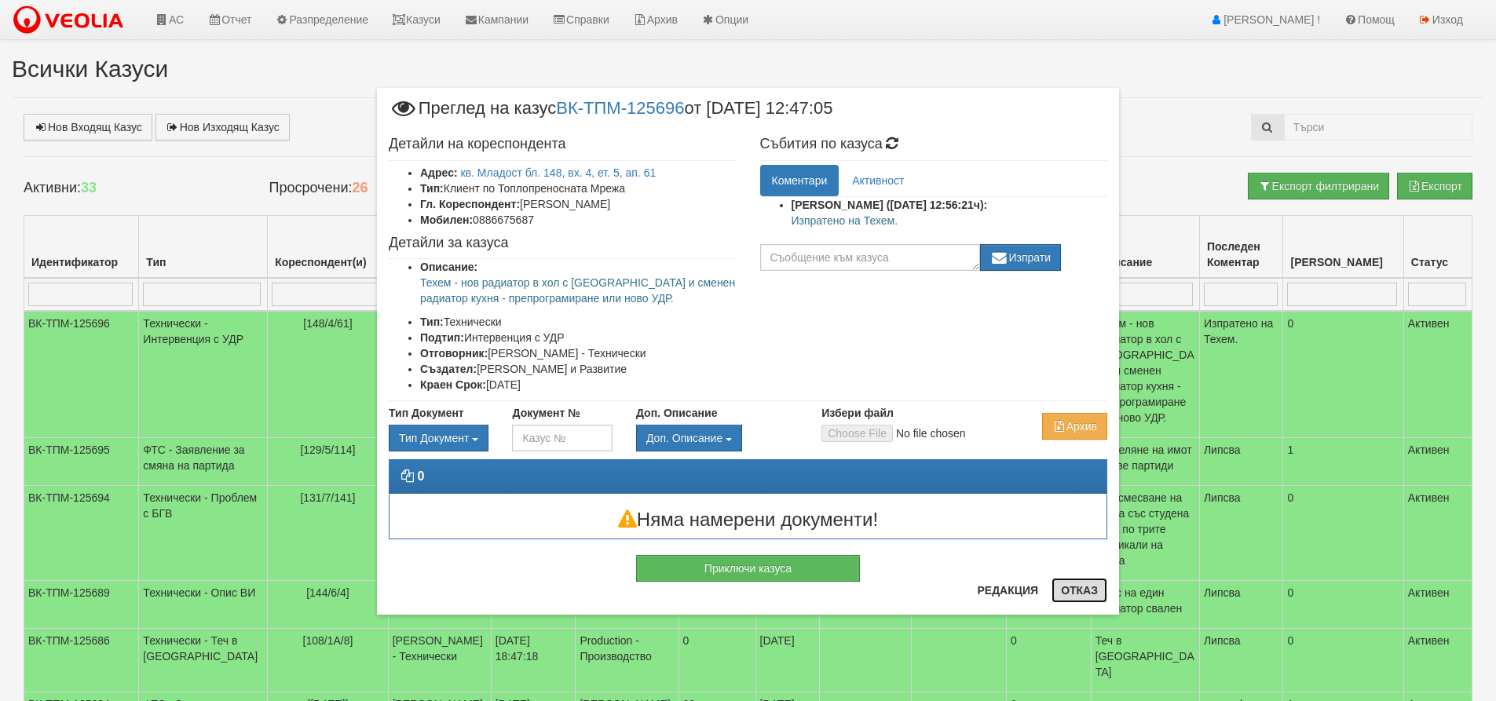
click at [1077, 589] on button "Отказ" at bounding box center [1080, 590] width 56 height 25
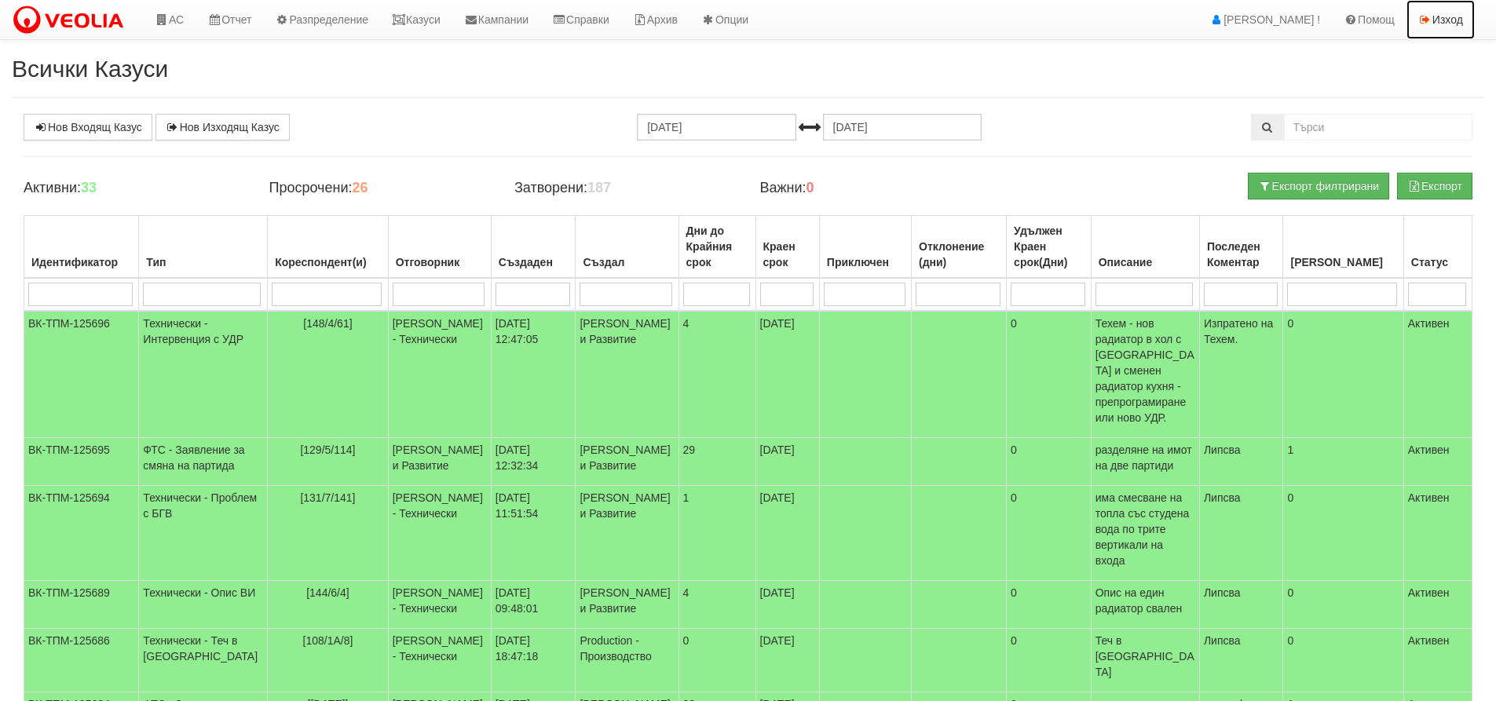
click at [1449, 18] on link "Изход" at bounding box center [1441, 19] width 68 height 39
